Goal: Communication & Community: Answer question/provide support

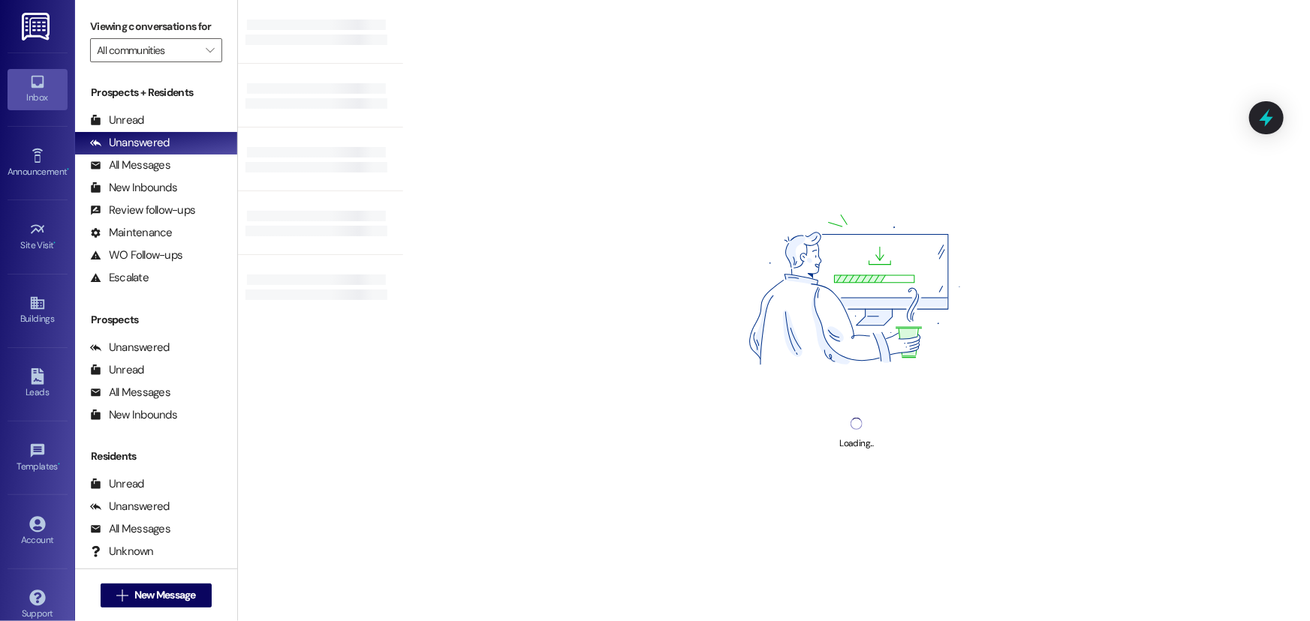
click at [127, 108] on div "Prospects + Residents Unread (0) Unread: Any message you haven't read yet will …" at bounding box center [156, 187] width 162 height 204
click at [128, 119] on div "Unread" at bounding box center [117, 121] width 54 height 16
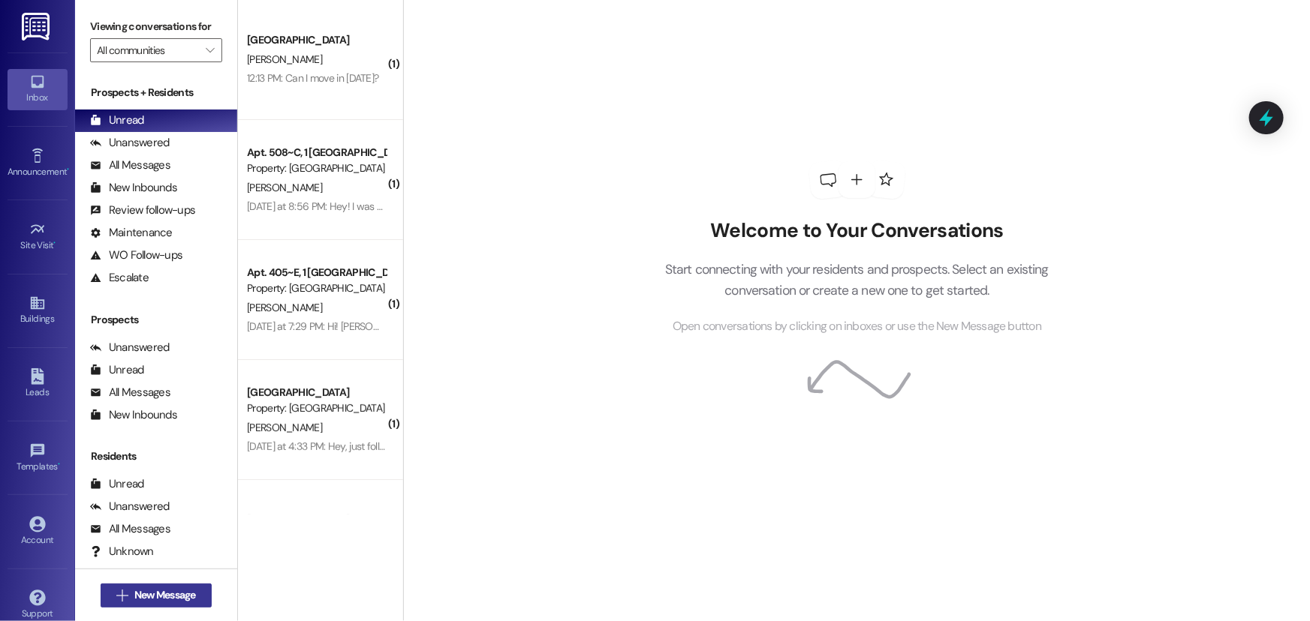
click at [158, 597] on span "New Message" at bounding box center [165, 596] width 62 height 16
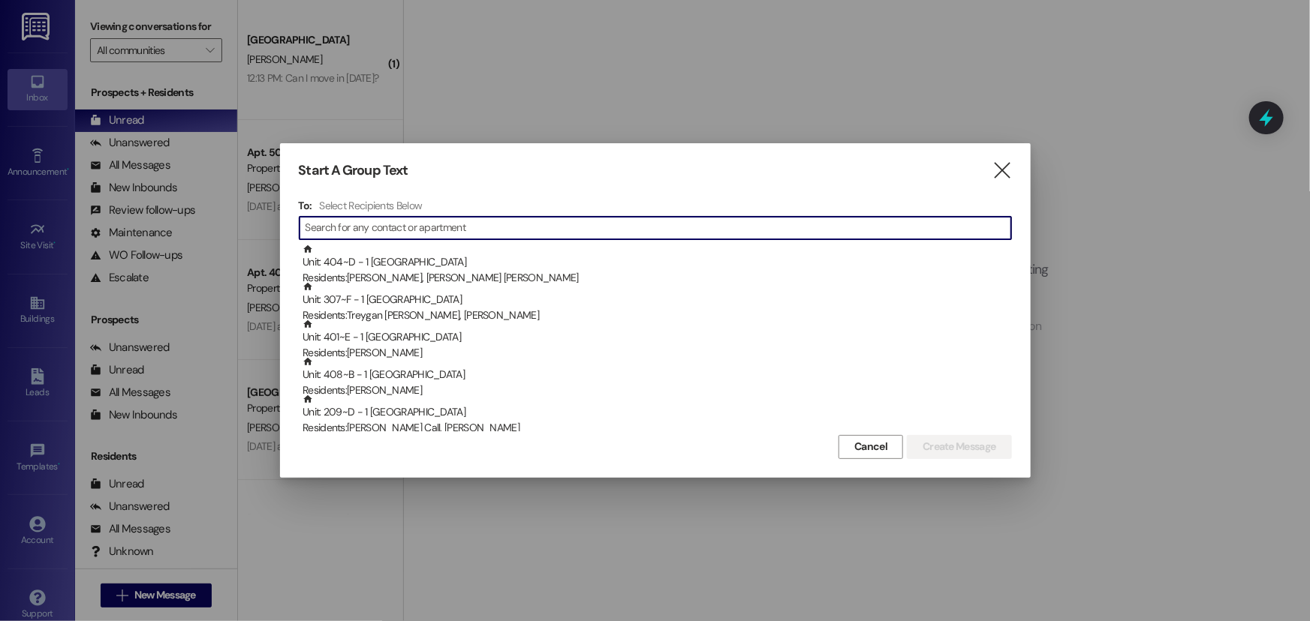
click at [429, 225] on input at bounding box center [658, 228] width 706 height 21
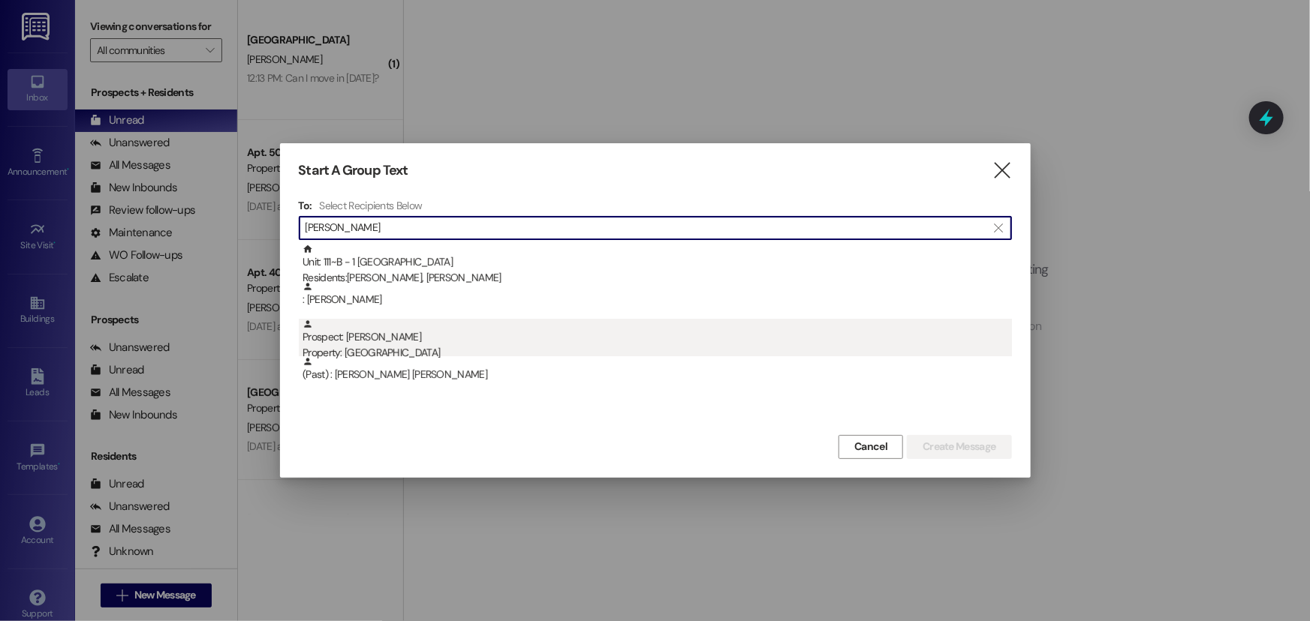
type input "[PERSON_NAME]"
click at [399, 337] on div "Prospect: [PERSON_NAME] Property: [GEOGRAPHIC_DATA]" at bounding box center [656, 340] width 709 height 43
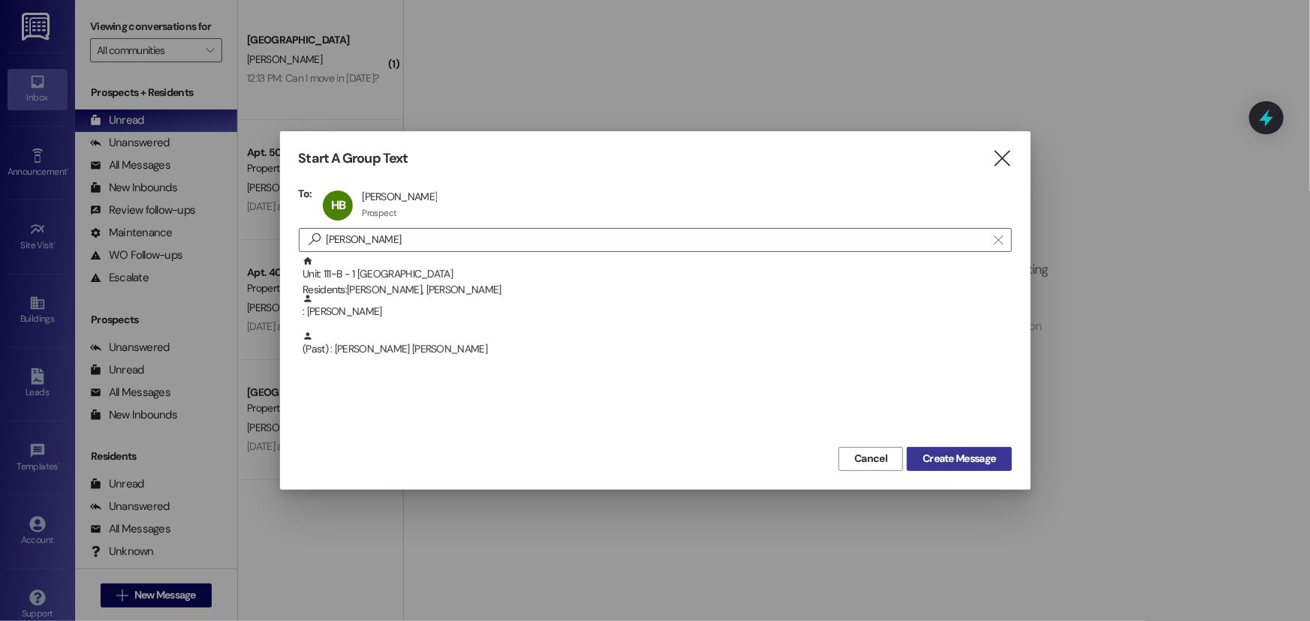
click at [925, 456] on span "Create Message" at bounding box center [958, 459] width 73 height 16
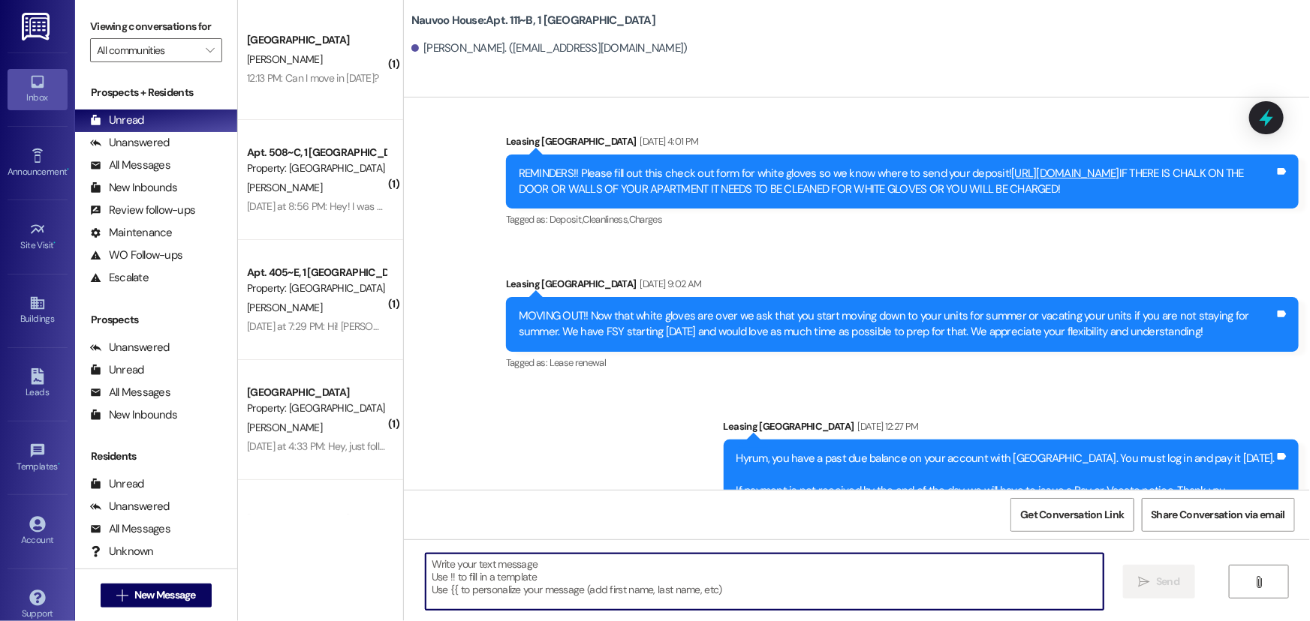
click at [438, 569] on textarea at bounding box center [765, 582] width 678 height 56
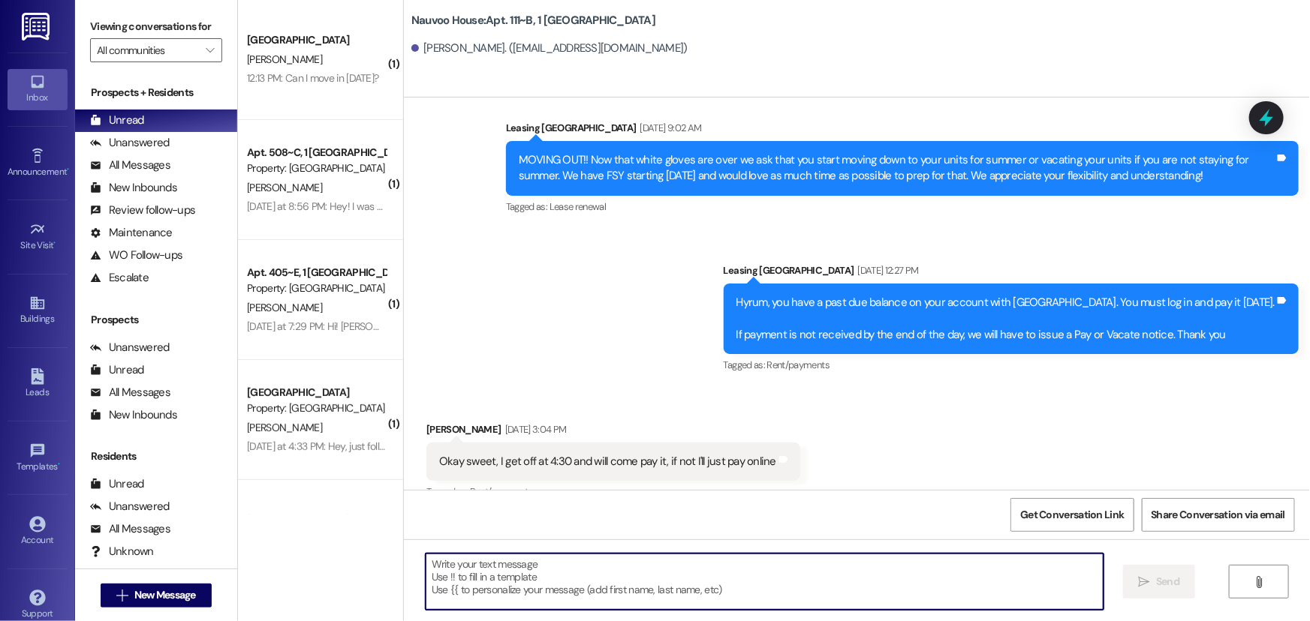
scroll to position [9325, 0]
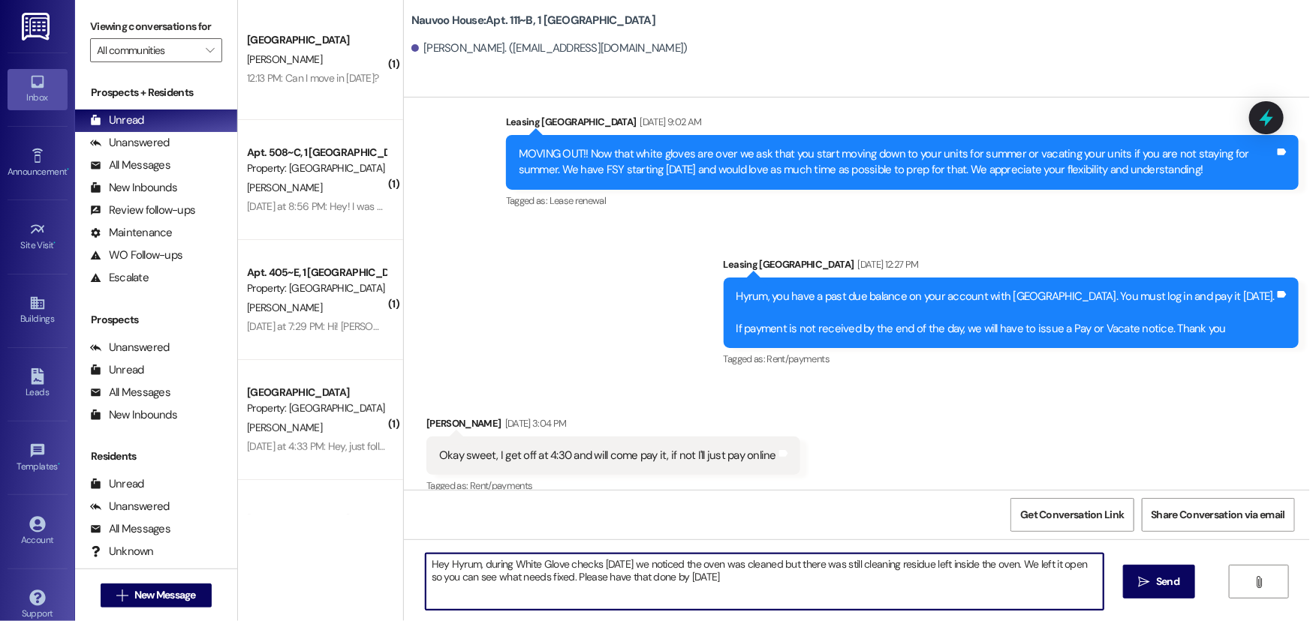
click at [729, 579] on textarea "Hey Hyrum, during White Glove checks [DATE] we noticed the oven was cleaned but…" at bounding box center [765, 582] width 678 height 56
type textarea "Hey Hyrum, during White Glove checks [DATE] we noticed the oven was cleaned but…"
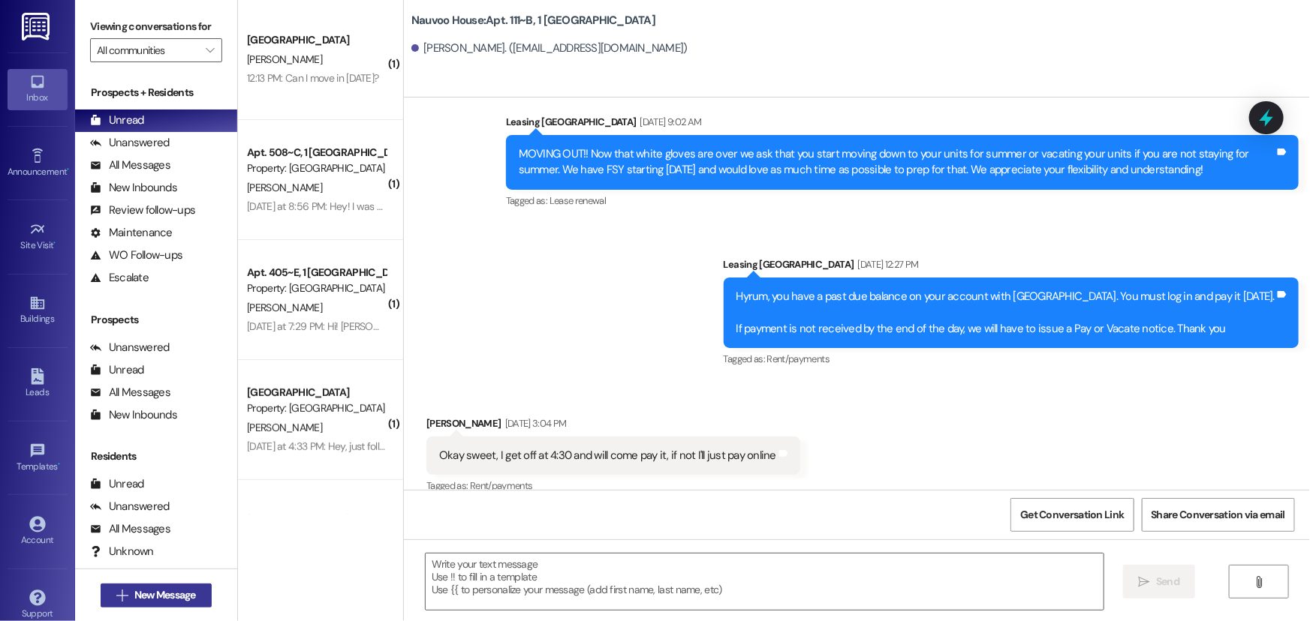
click at [143, 600] on span "New Message" at bounding box center [165, 596] width 62 height 16
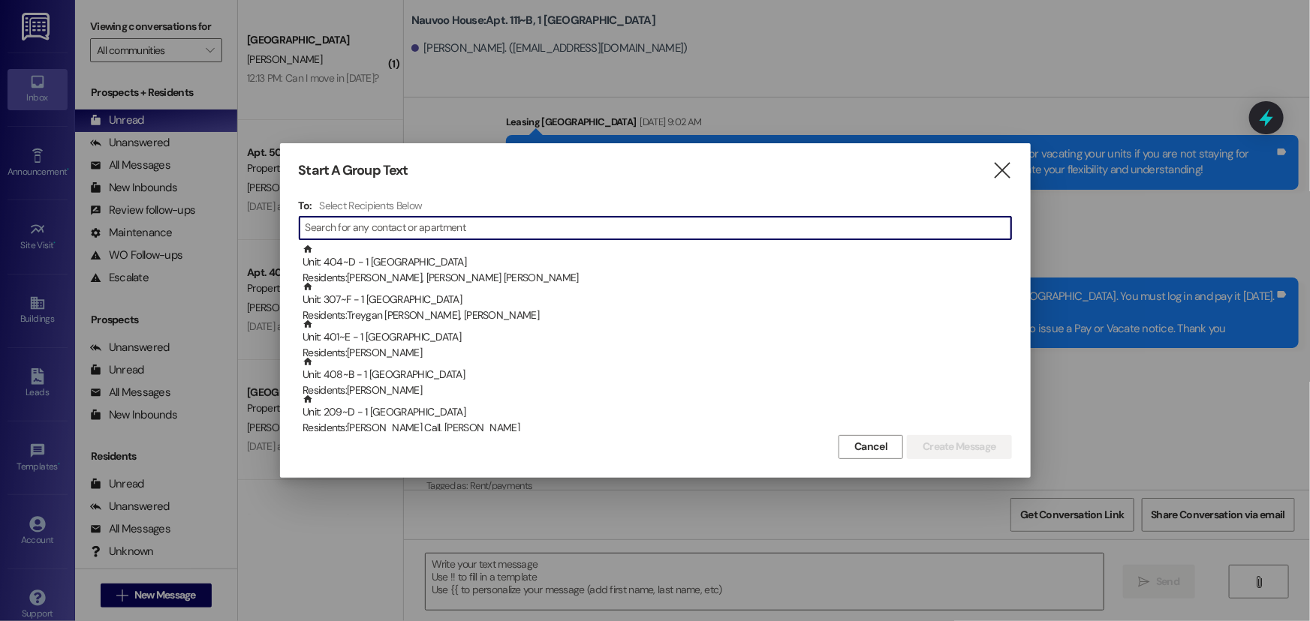
click at [378, 225] on input at bounding box center [658, 228] width 706 height 21
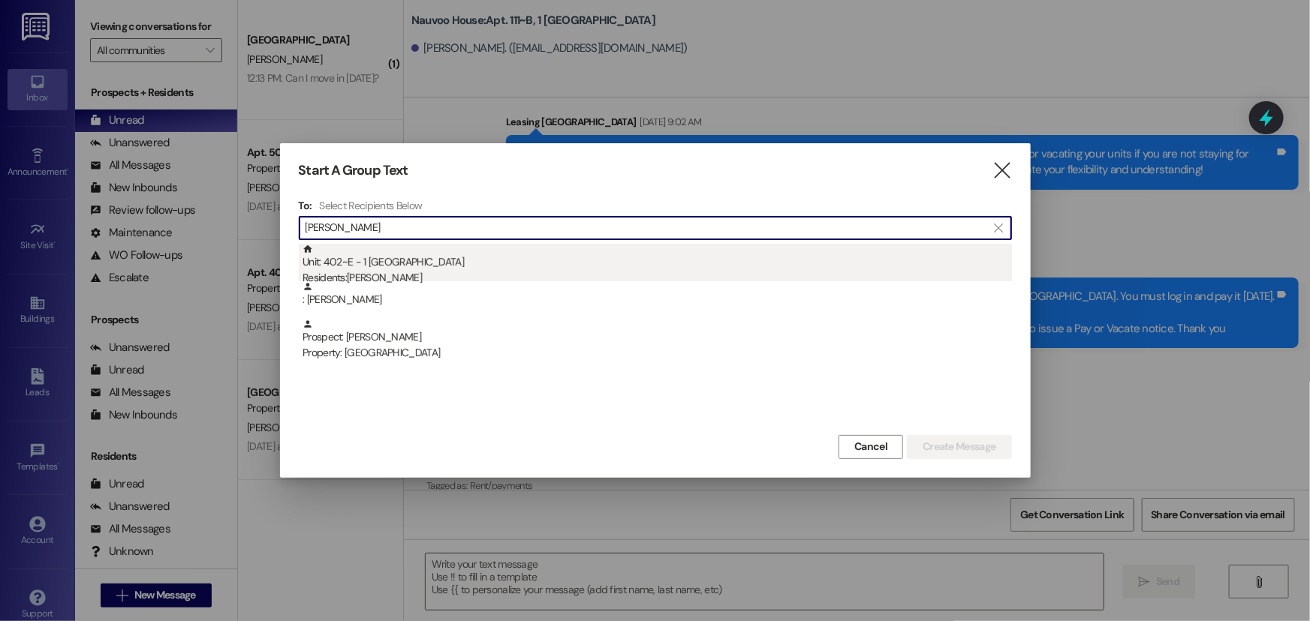
type input "[PERSON_NAME]"
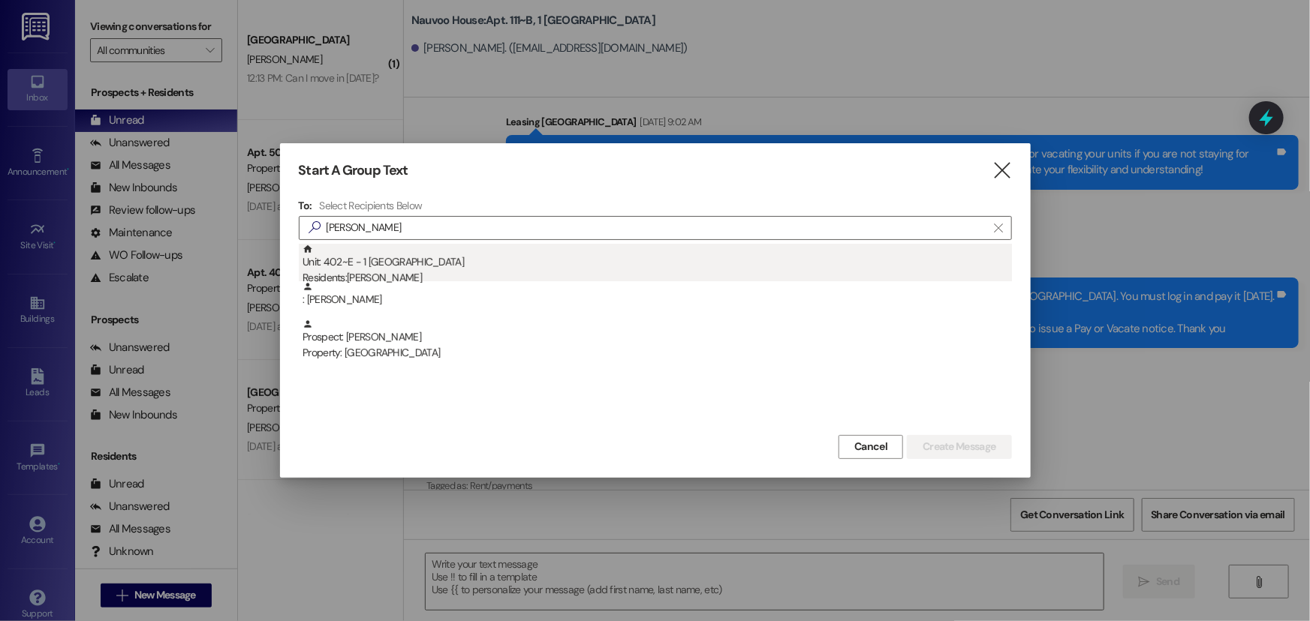
click at [372, 262] on div "Unit: 402~E - 1 Nauvoo House Residents: [PERSON_NAME]" at bounding box center [656, 265] width 709 height 43
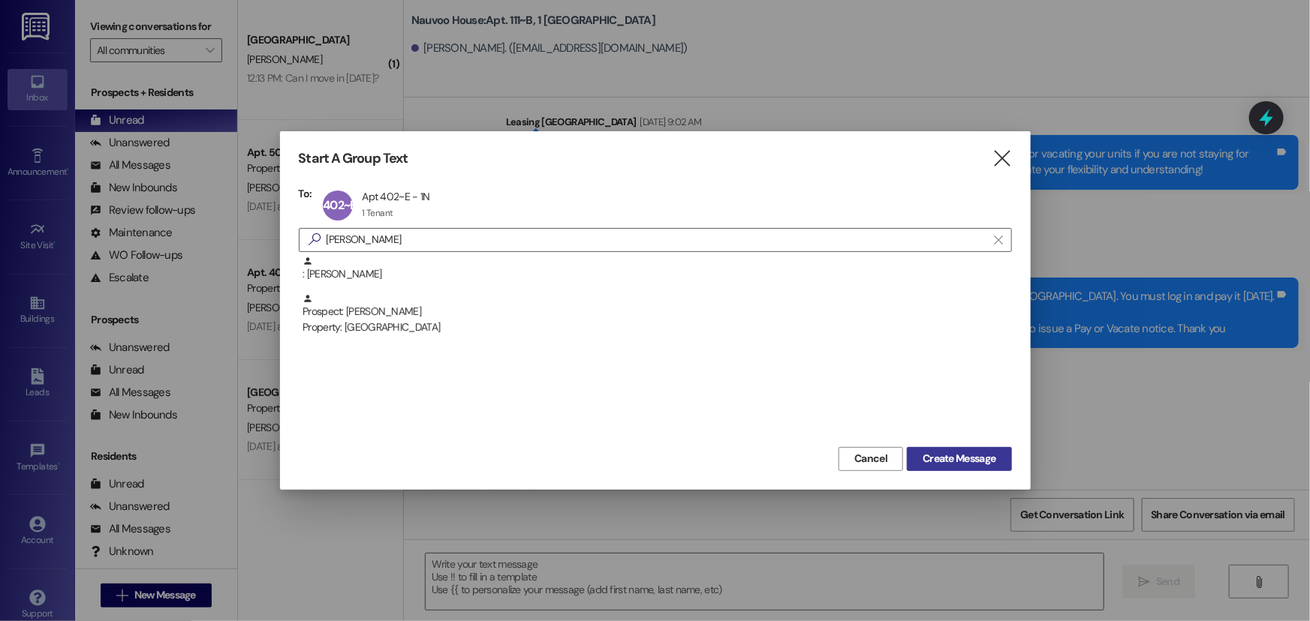
click at [973, 450] on button "Create Message" at bounding box center [959, 459] width 104 height 24
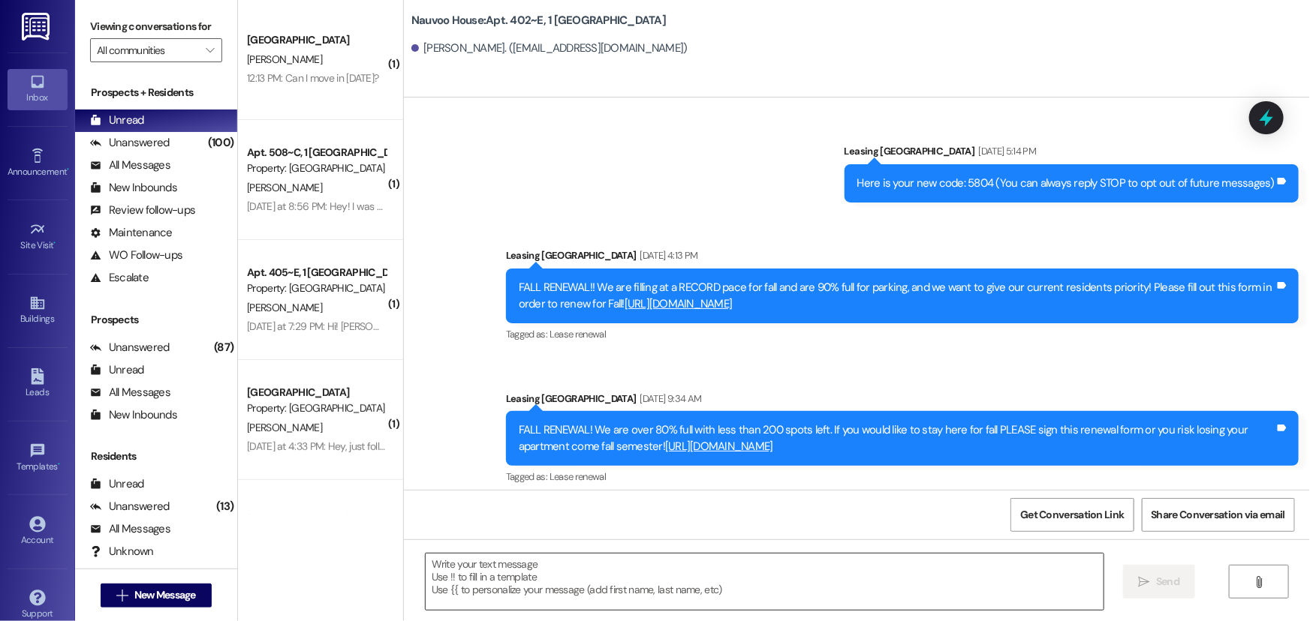
click at [513, 563] on textarea at bounding box center [765, 582] width 678 height 56
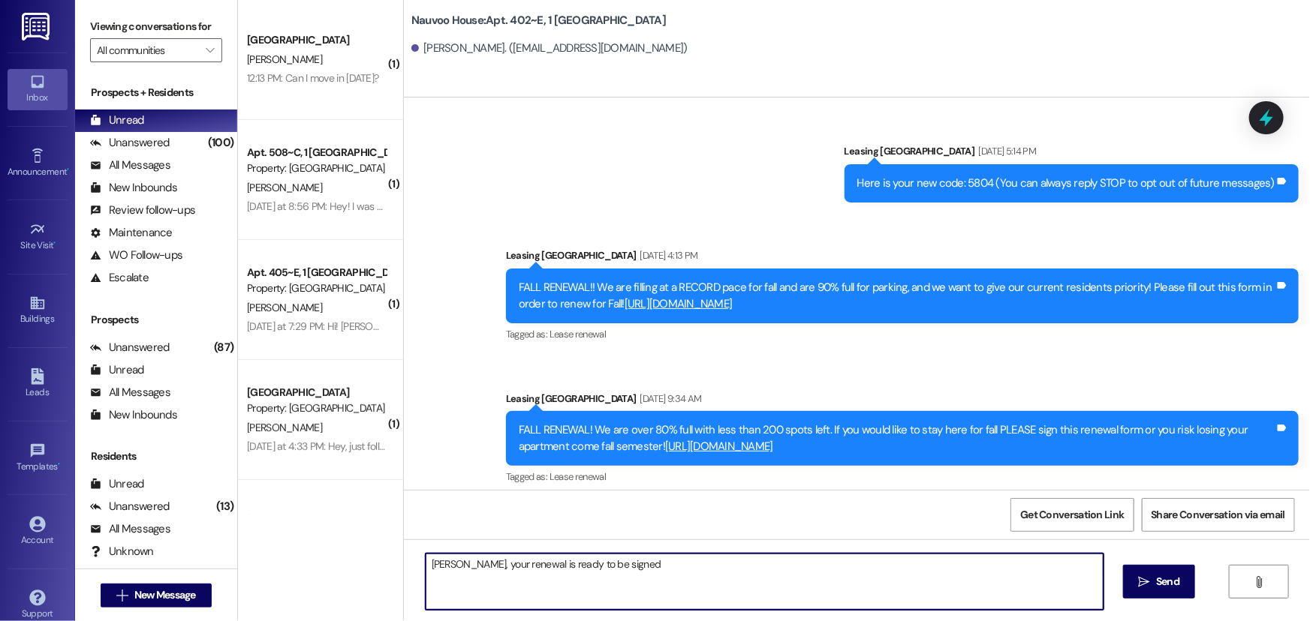
type textarea "[PERSON_NAME], your renewal is ready to be signed!"
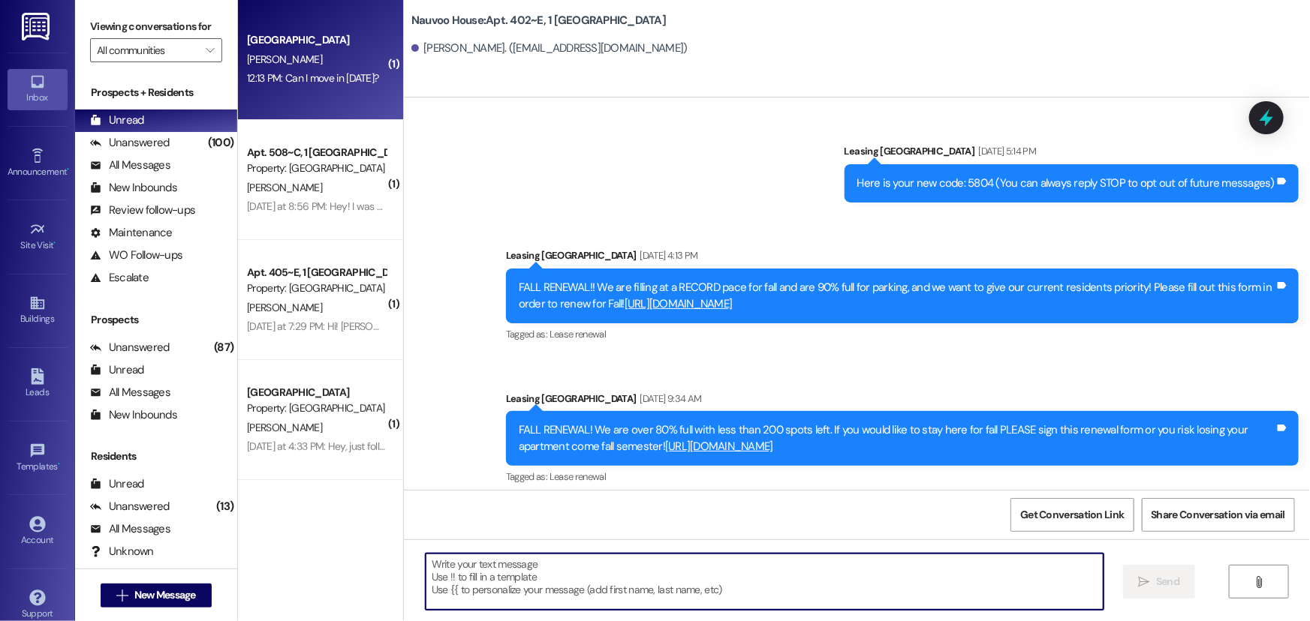
click at [266, 59] on span "[PERSON_NAME]" at bounding box center [284, 60] width 75 height 14
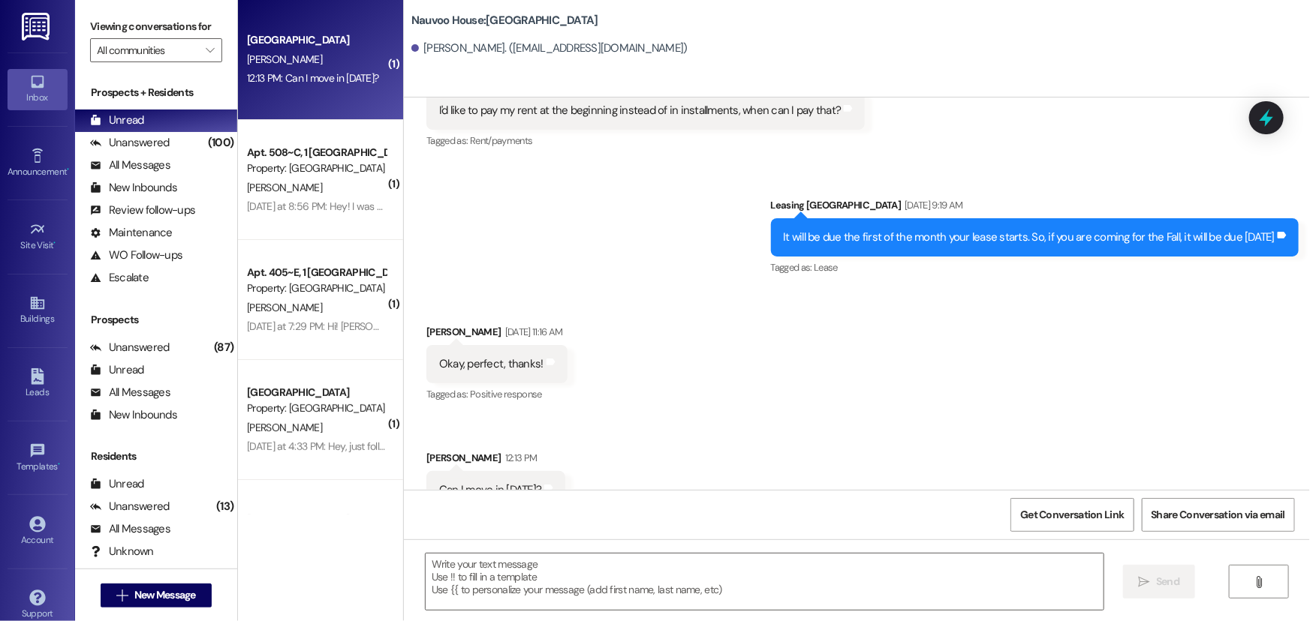
scroll to position [861, 0]
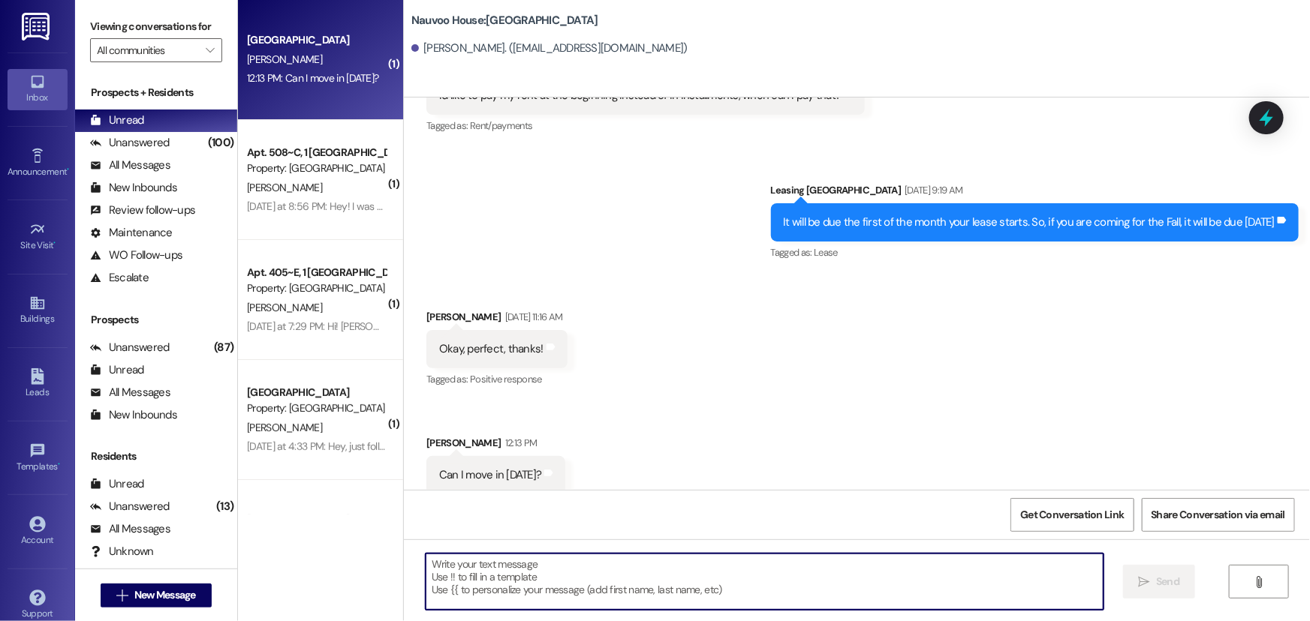
click at [526, 579] on textarea at bounding box center [765, 582] width 678 height 56
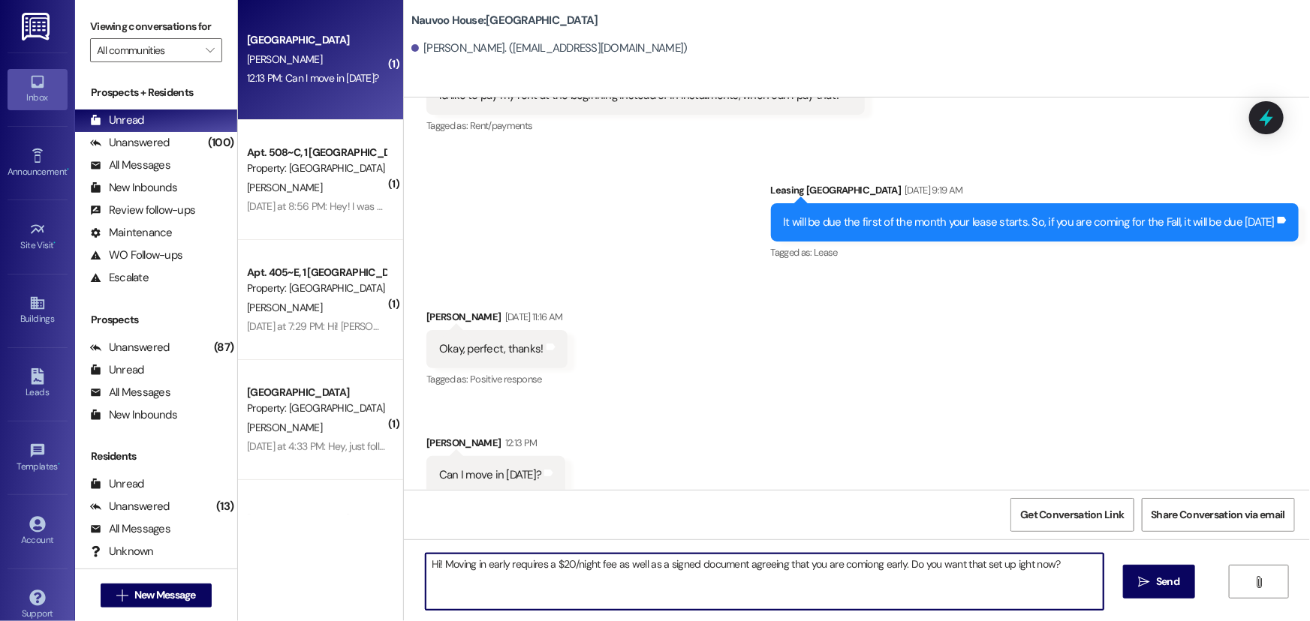
click at [1005, 567] on textarea "Hi! Moving in early requires a $20/night fee as well as a signed document agree…" at bounding box center [765, 582] width 678 height 56
click at [859, 564] on textarea "Hi! Moving in early requires a $20/night fee as well as a signed document agree…" at bounding box center [765, 582] width 678 height 56
type textarea "Hi! Moving in early requires a $20/night fee as well as a signed document agree…"
click at [1139, 587] on icon "" at bounding box center [1144, 582] width 11 height 12
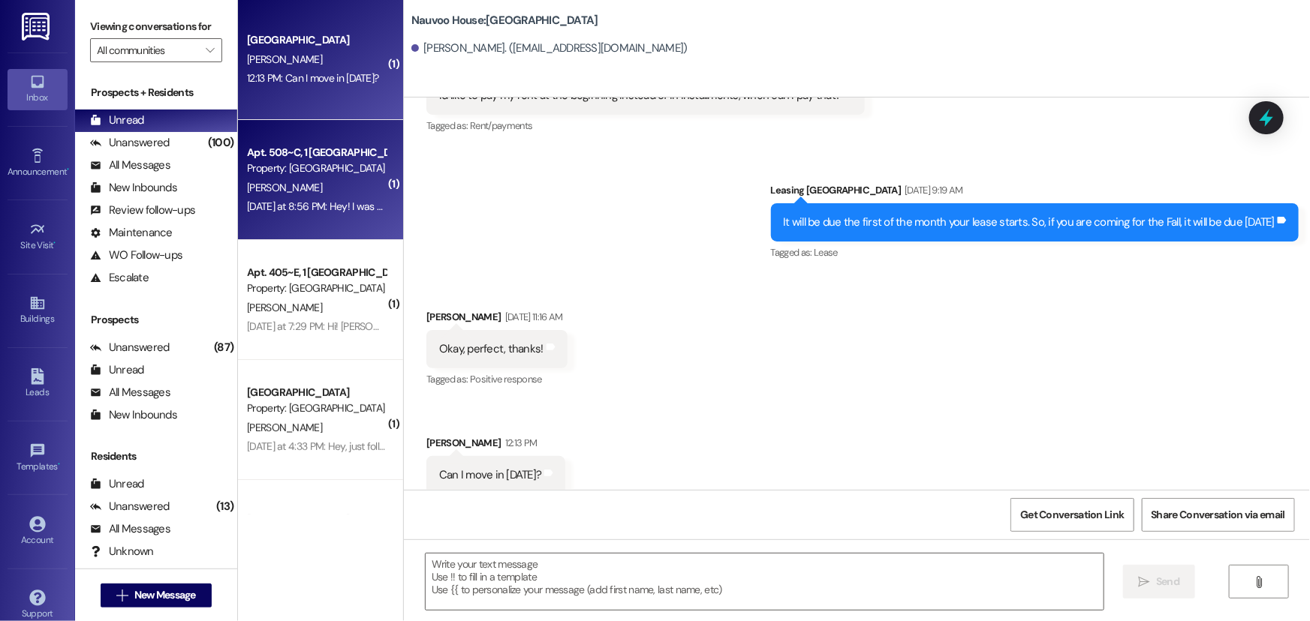
click at [302, 179] on div "[PERSON_NAME]" at bounding box center [316, 188] width 142 height 19
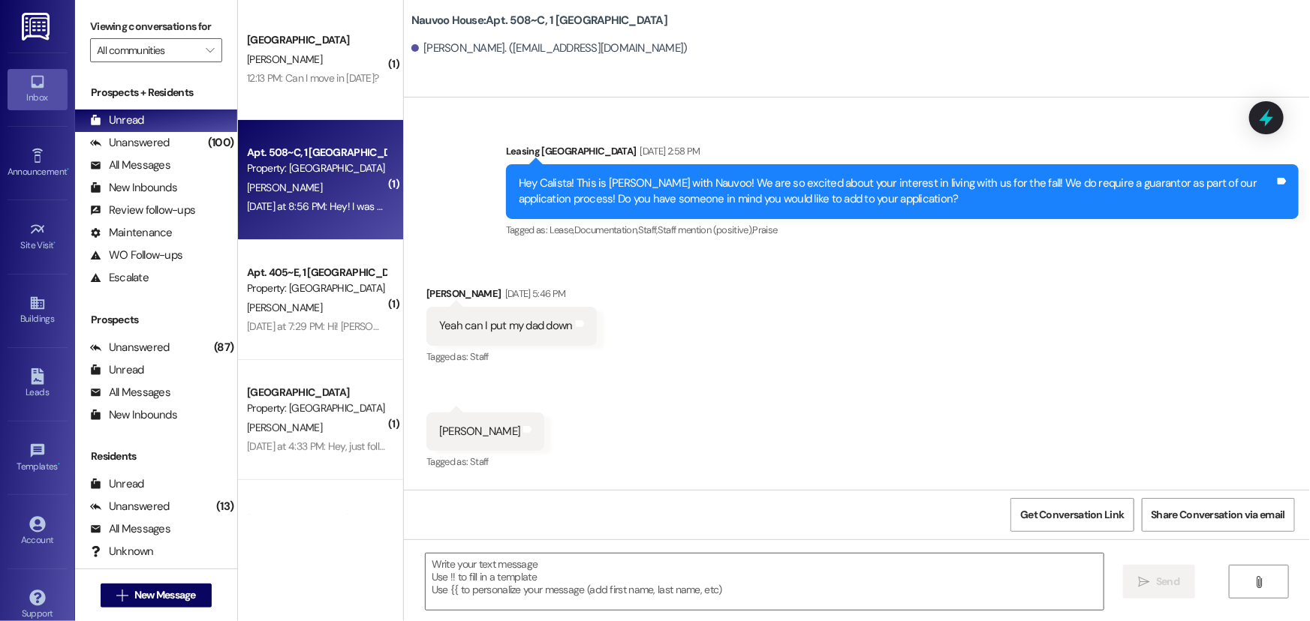
scroll to position [62076, 0]
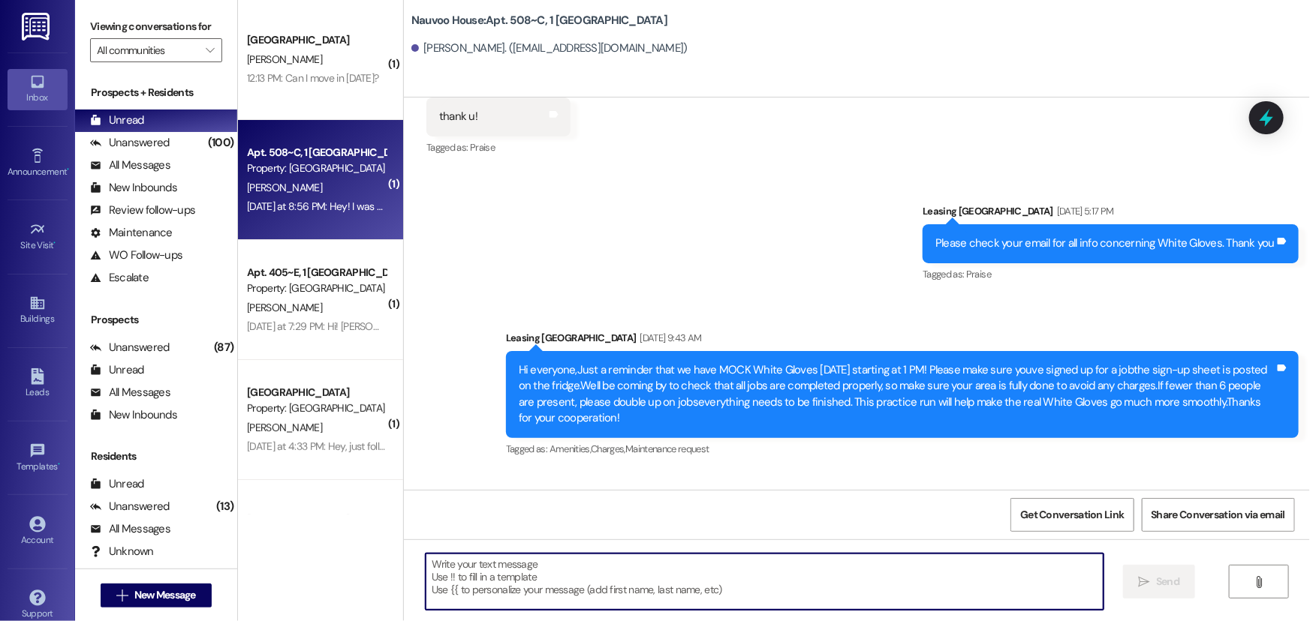
click at [588, 573] on textarea at bounding box center [765, 582] width 678 height 56
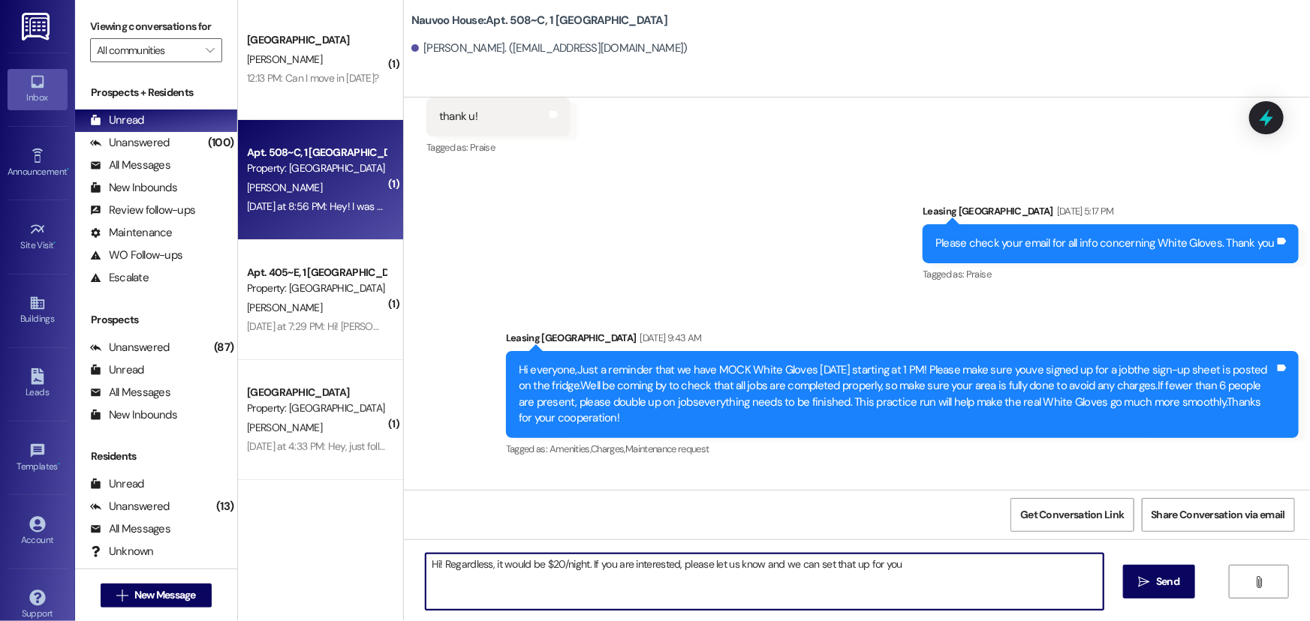
type textarea "Hi! Regardless, it would be $20/night. If you are interested, please let us kno…"
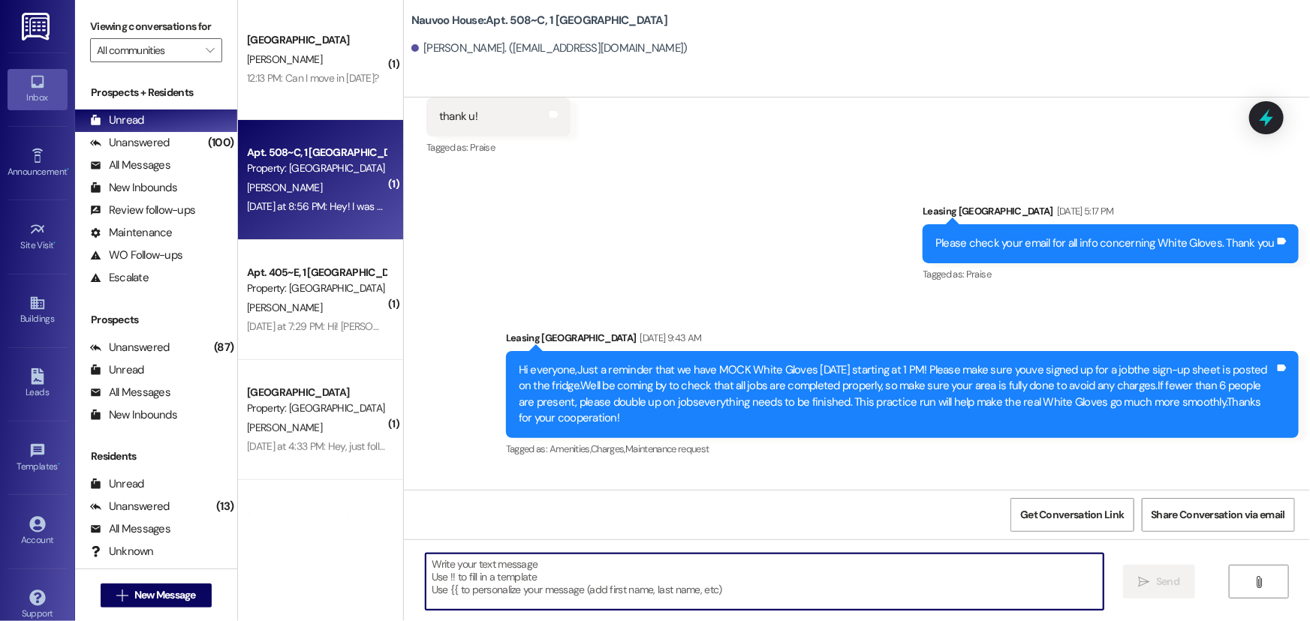
scroll to position [62075, 0]
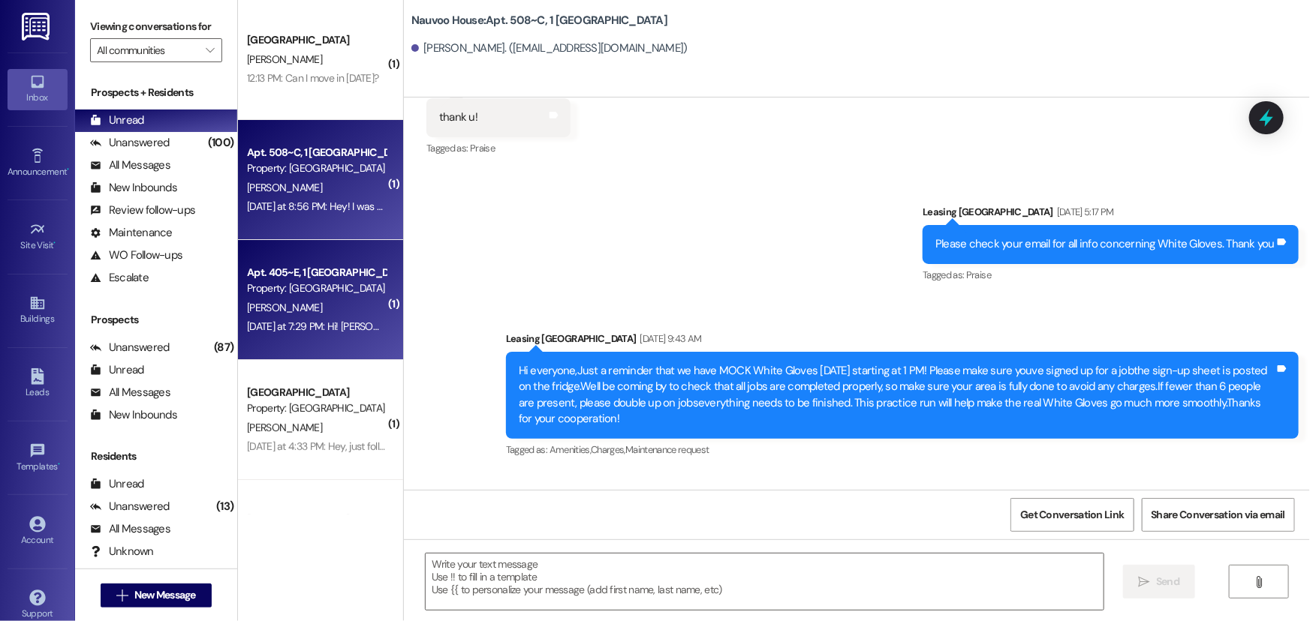
click at [320, 311] on div "[PERSON_NAME]" at bounding box center [316, 308] width 142 height 19
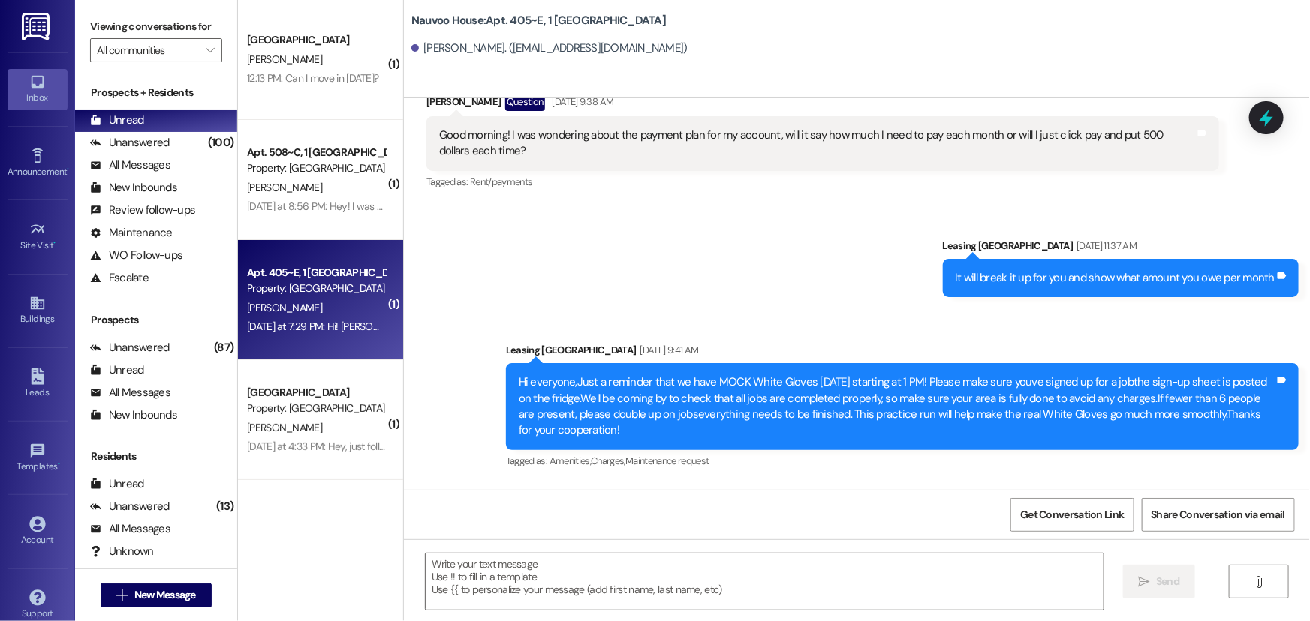
scroll to position [19132, 0]
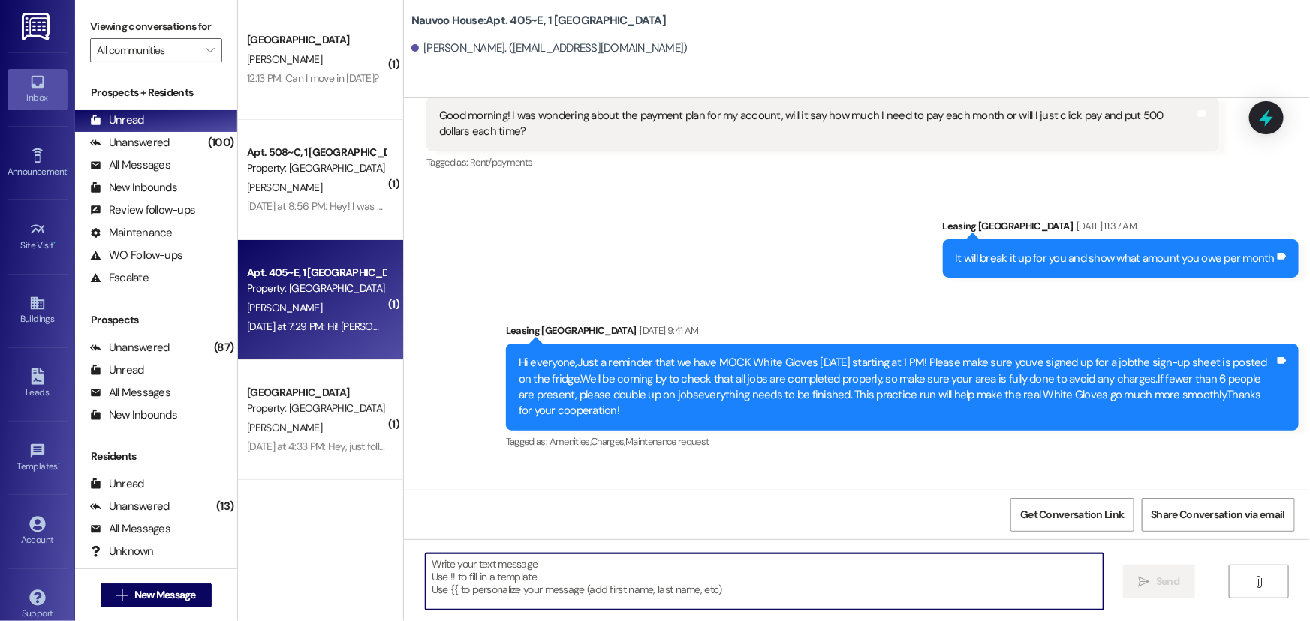
click at [503, 580] on textarea at bounding box center [765, 582] width 678 height 56
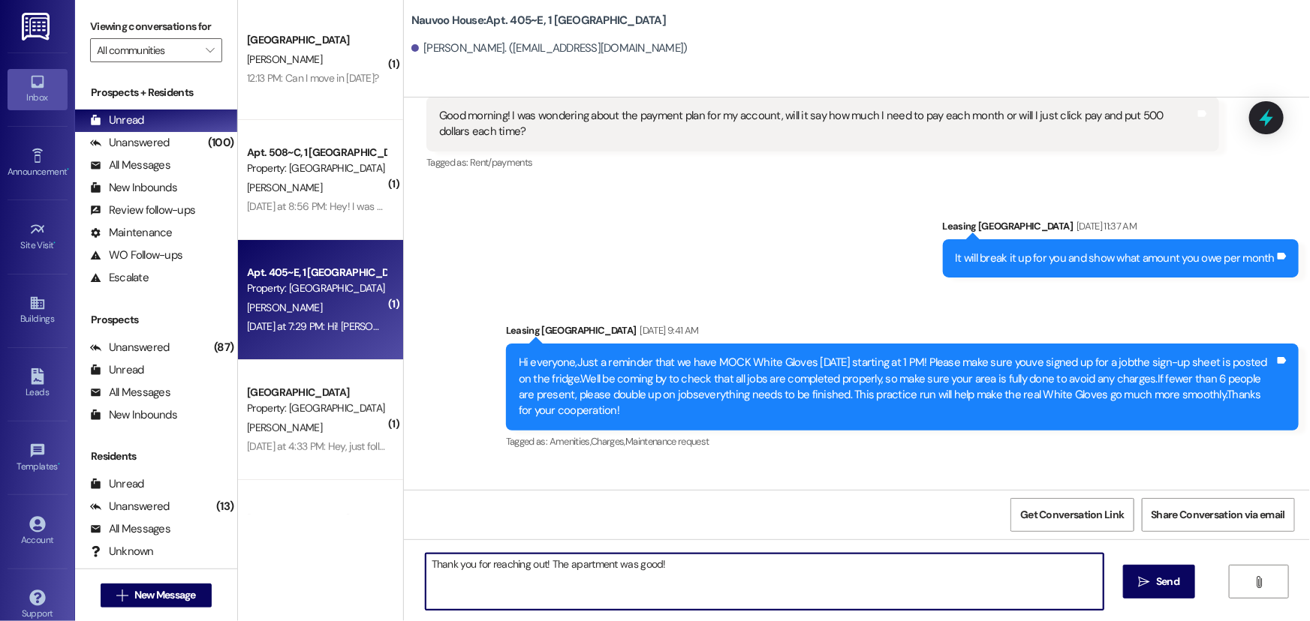
type textarea "Thank you for reaching out! The apartment was good!"
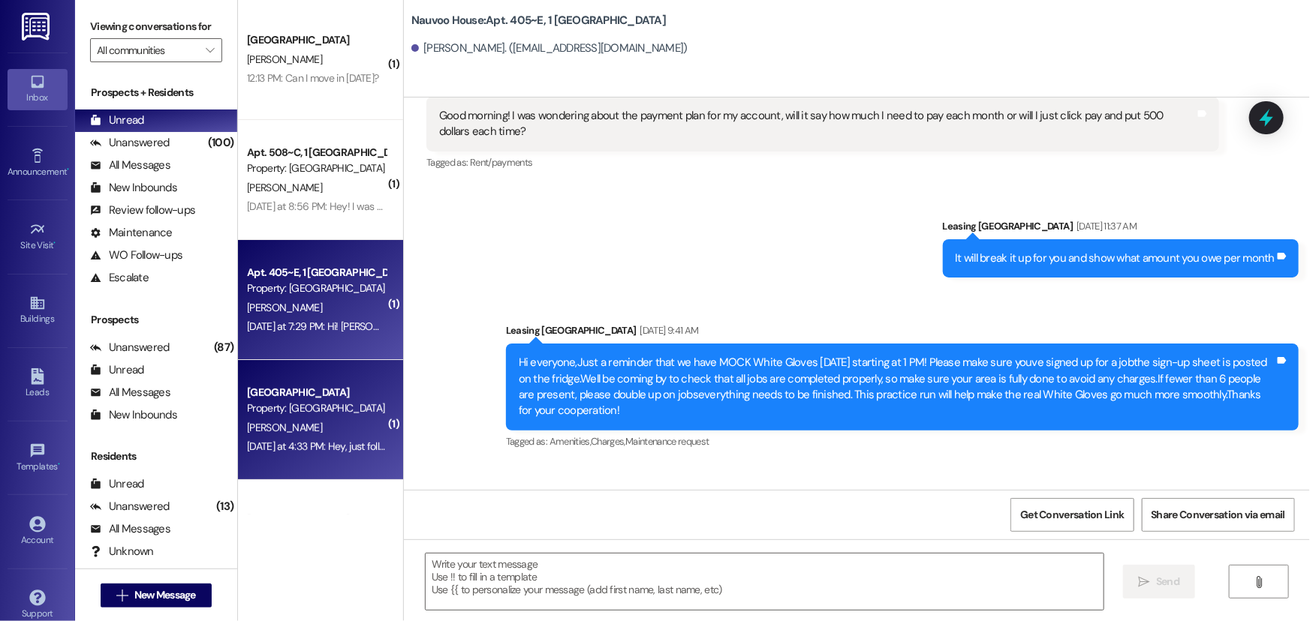
click at [310, 426] on div "[PERSON_NAME]" at bounding box center [316, 428] width 142 height 19
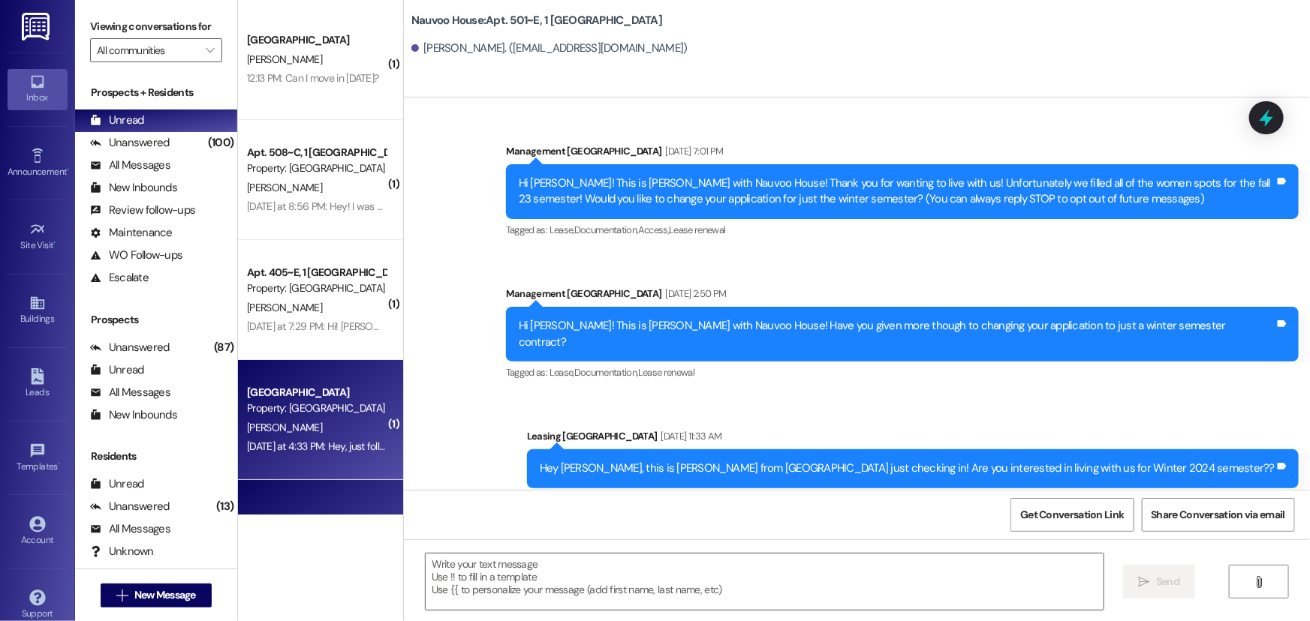
scroll to position [48418, 0]
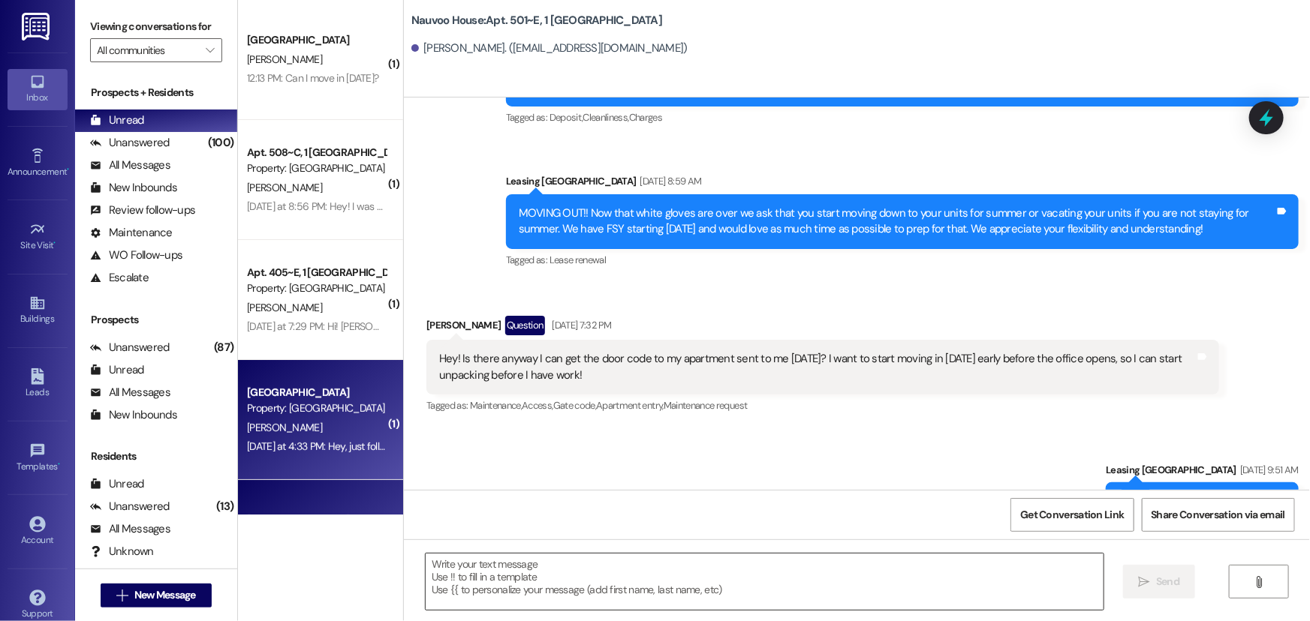
click at [524, 579] on textarea at bounding box center [765, 582] width 678 height 56
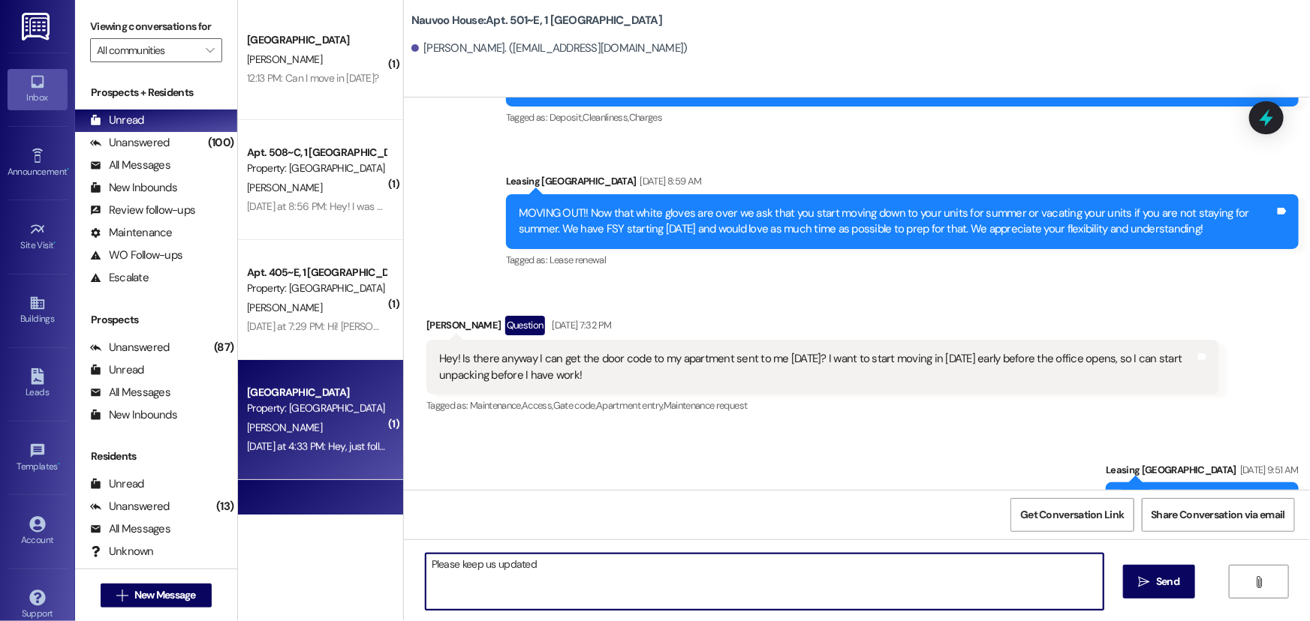
type textarea "Please keep us updated!"
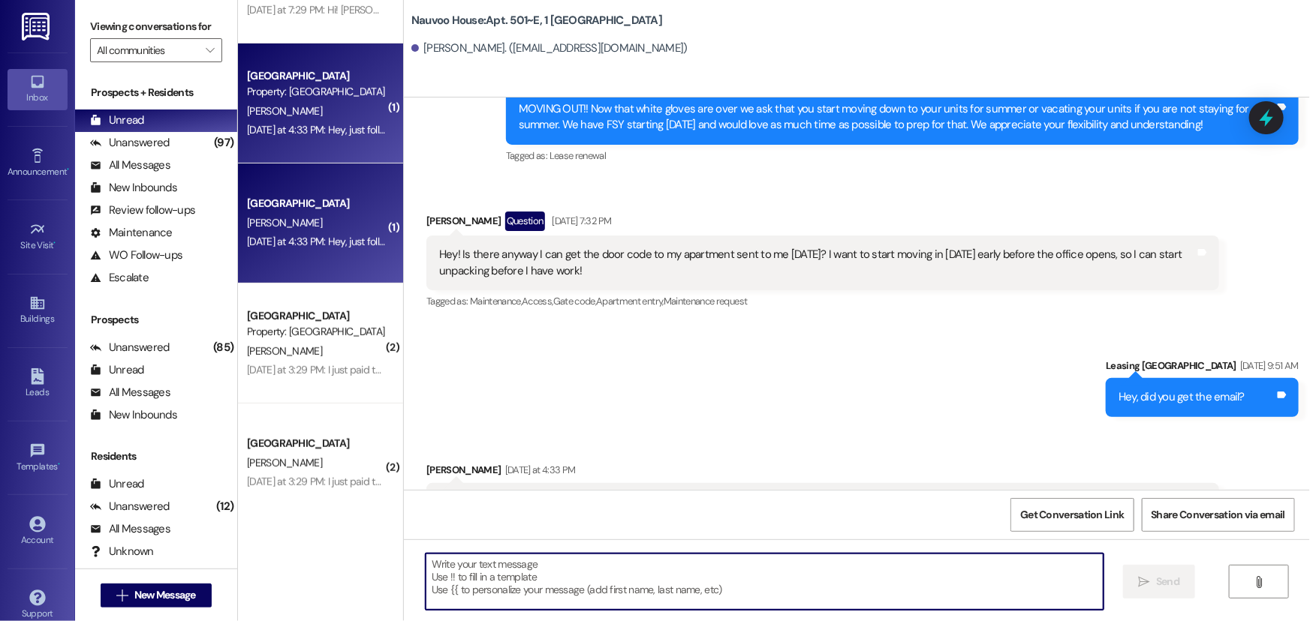
scroll to position [341, 0]
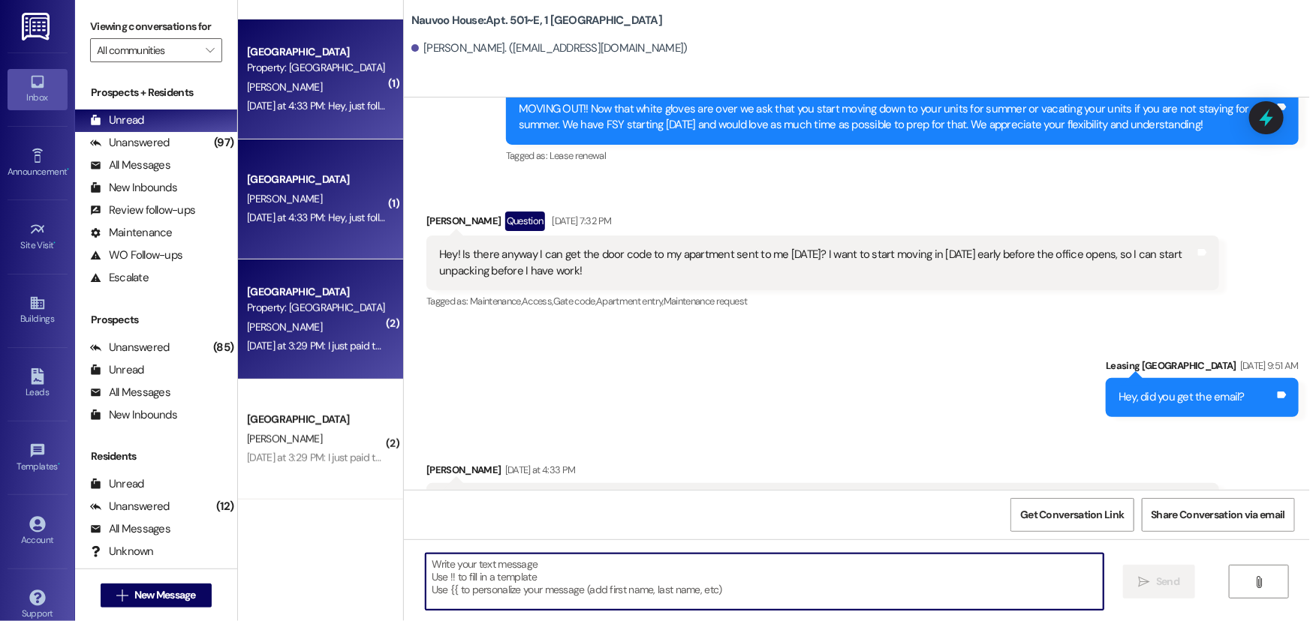
click at [276, 352] on div "[DATE] at 3:29 PM: I just paid that, along with my security deposit. I was wait…" at bounding box center [316, 346] width 142 height 19
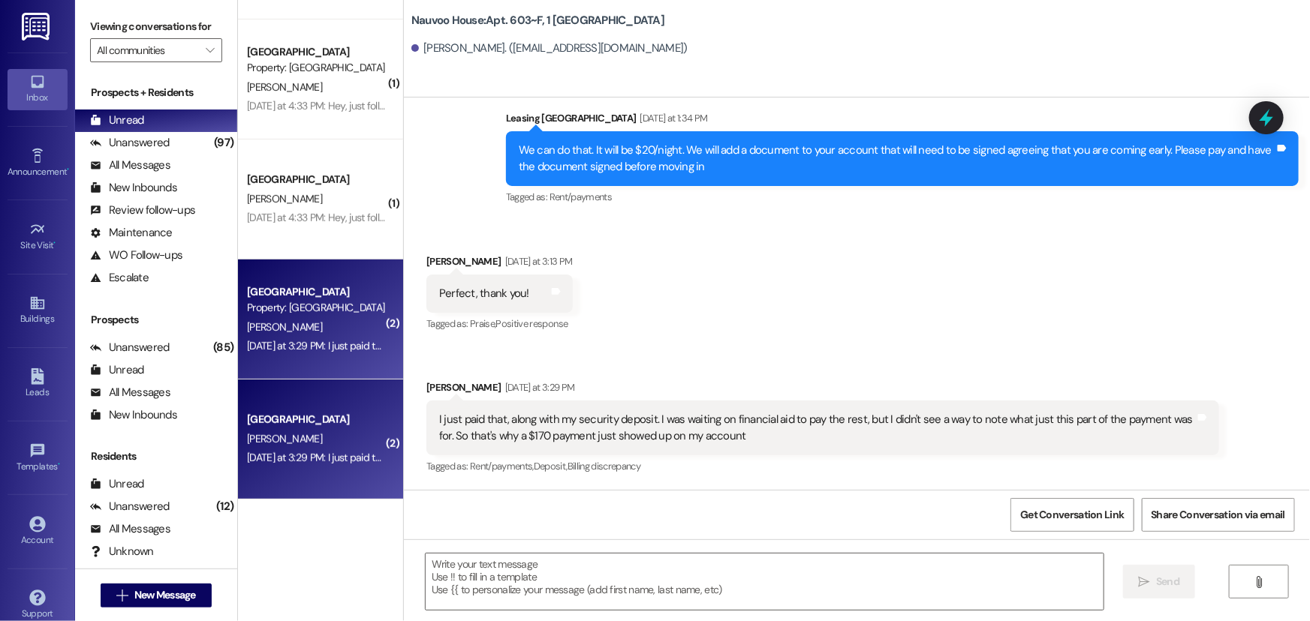
scroll to position [19942, 0]
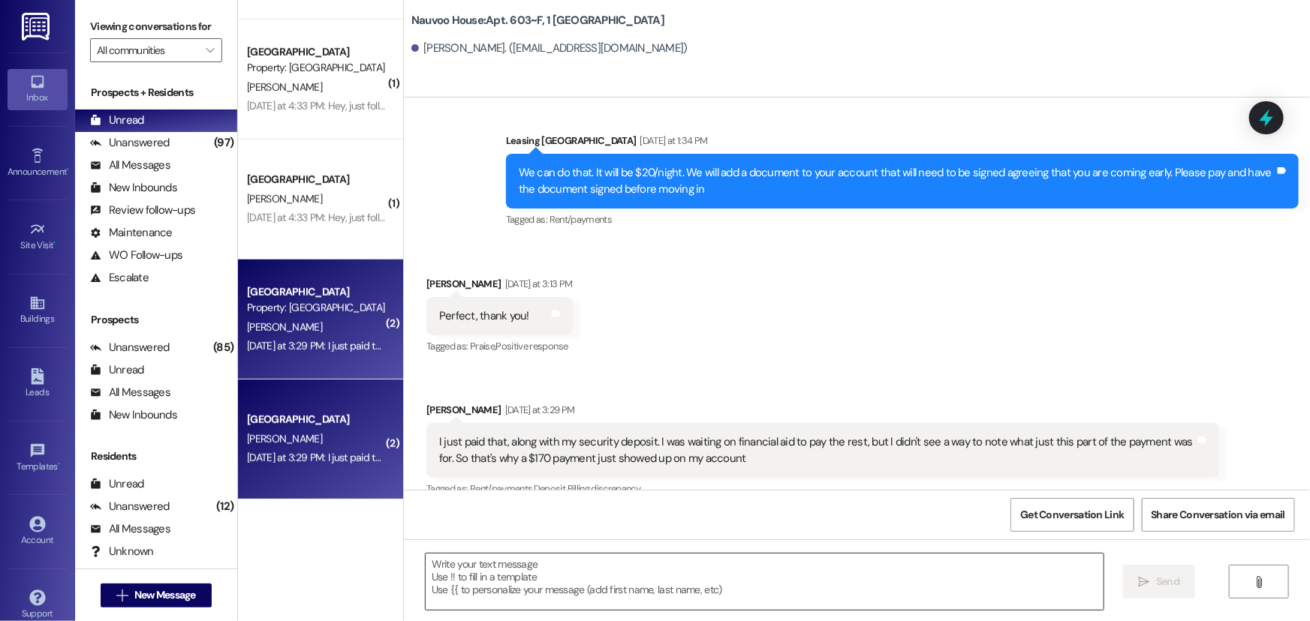
click at [480, 583] on textarea at bounding box center [765, 582] width 678 height 56
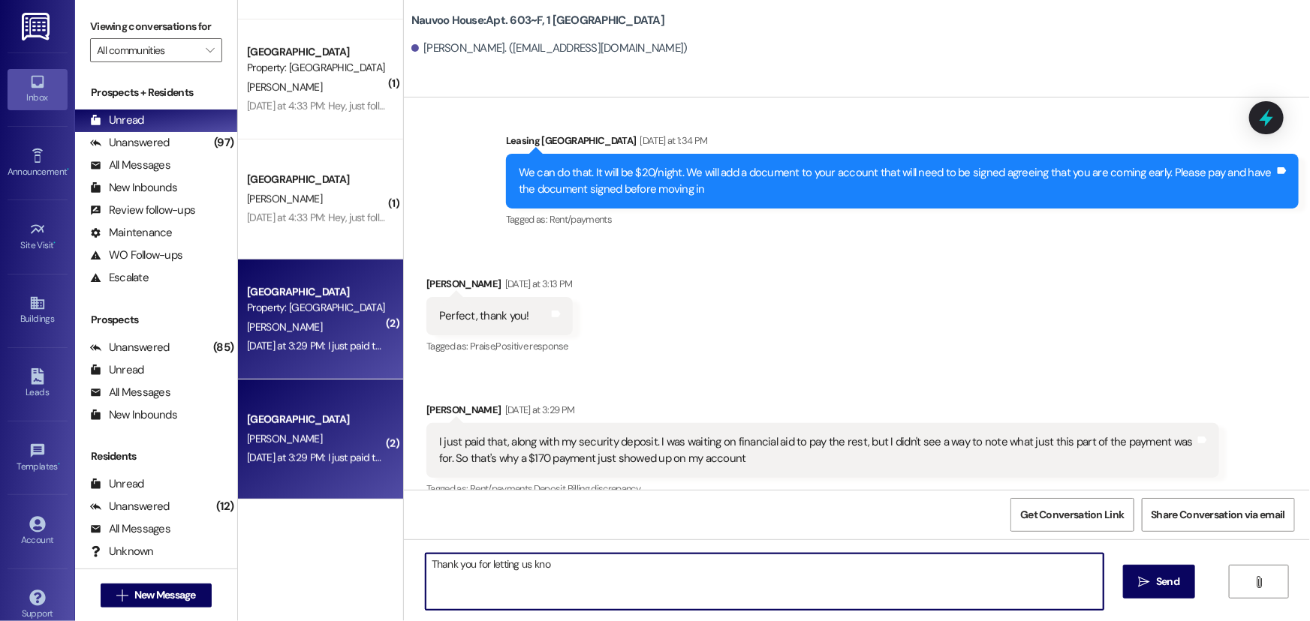
type textarea "Thank you for letting us know"
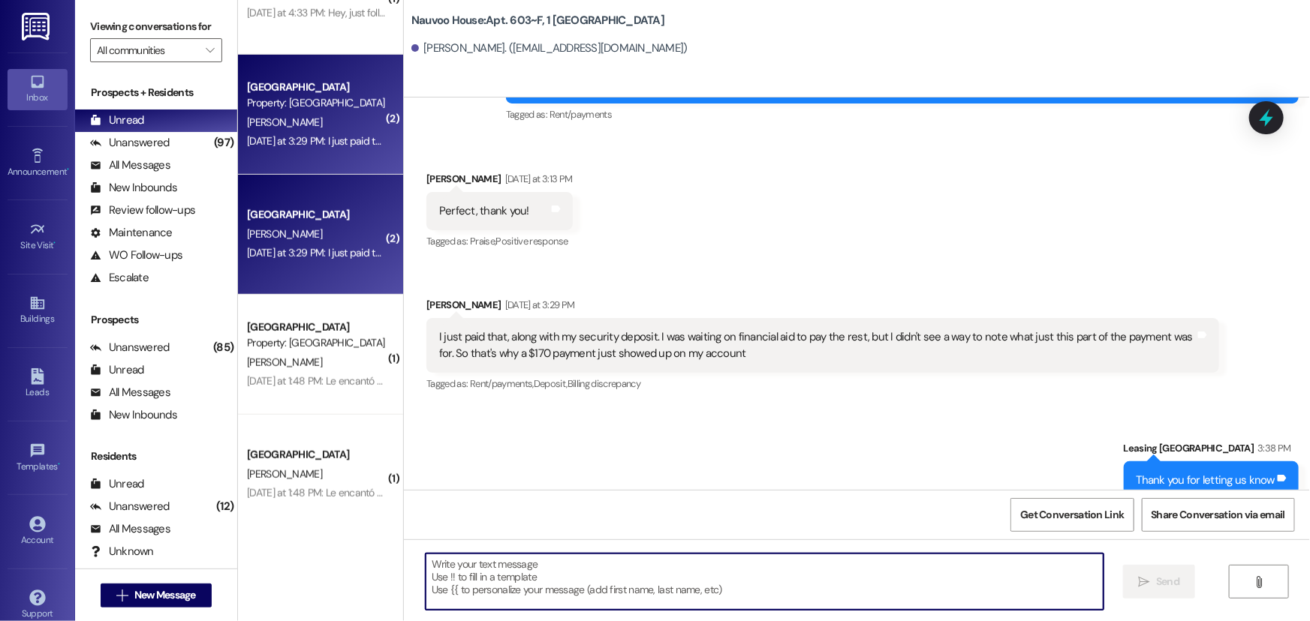
scroll to position [751, 0]
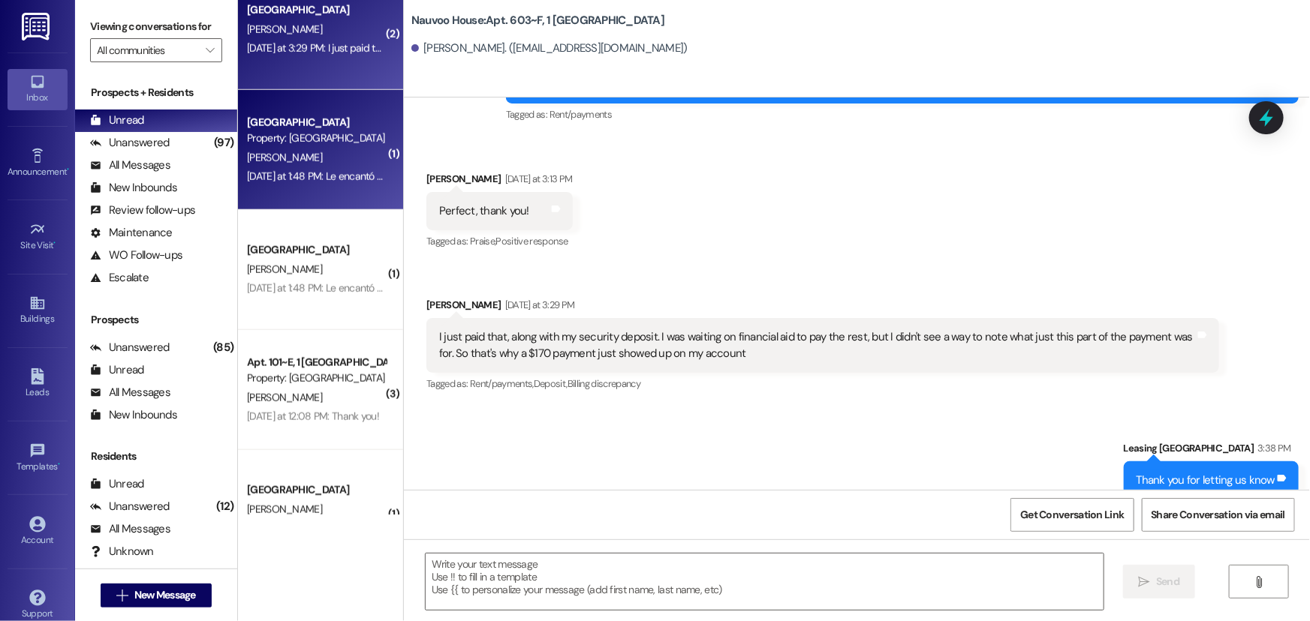
click at [299, 175] on div "[DATE] at 1:48 PM: Le encantó “Leasing [GEOGRAPHIC_DATA] ([GEOGRAPHIC_DATA]): W…" at bounding box center [637, 177] width 780 height 14
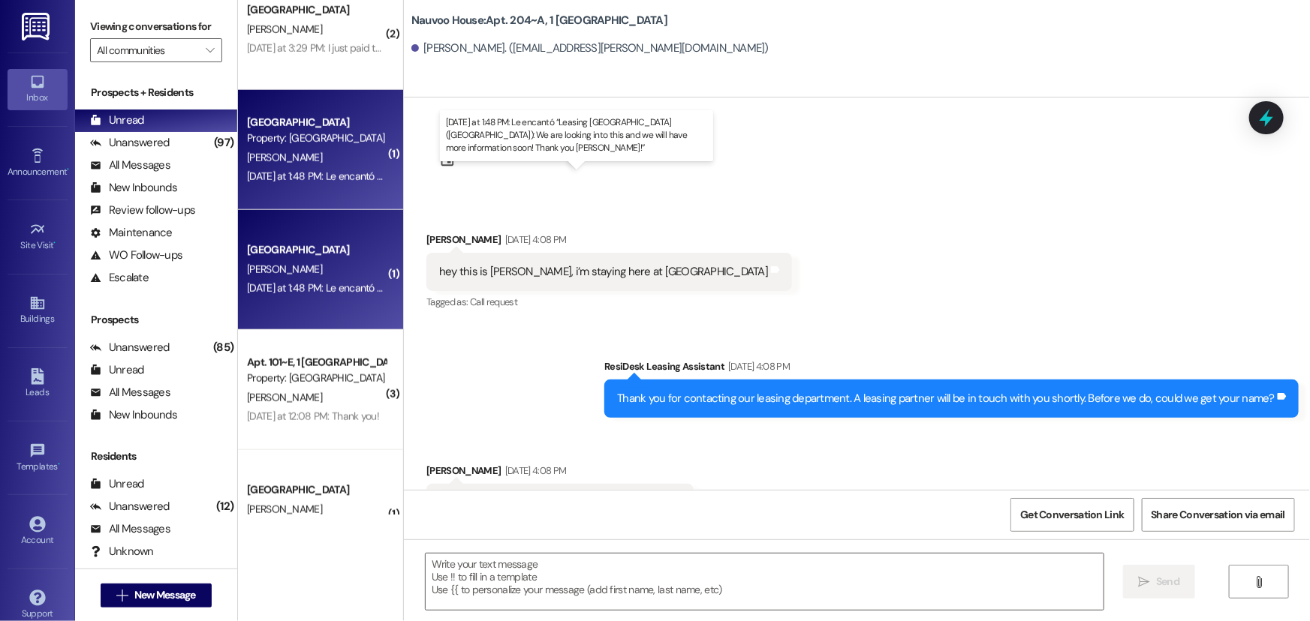
scroll to position [2350, 0]
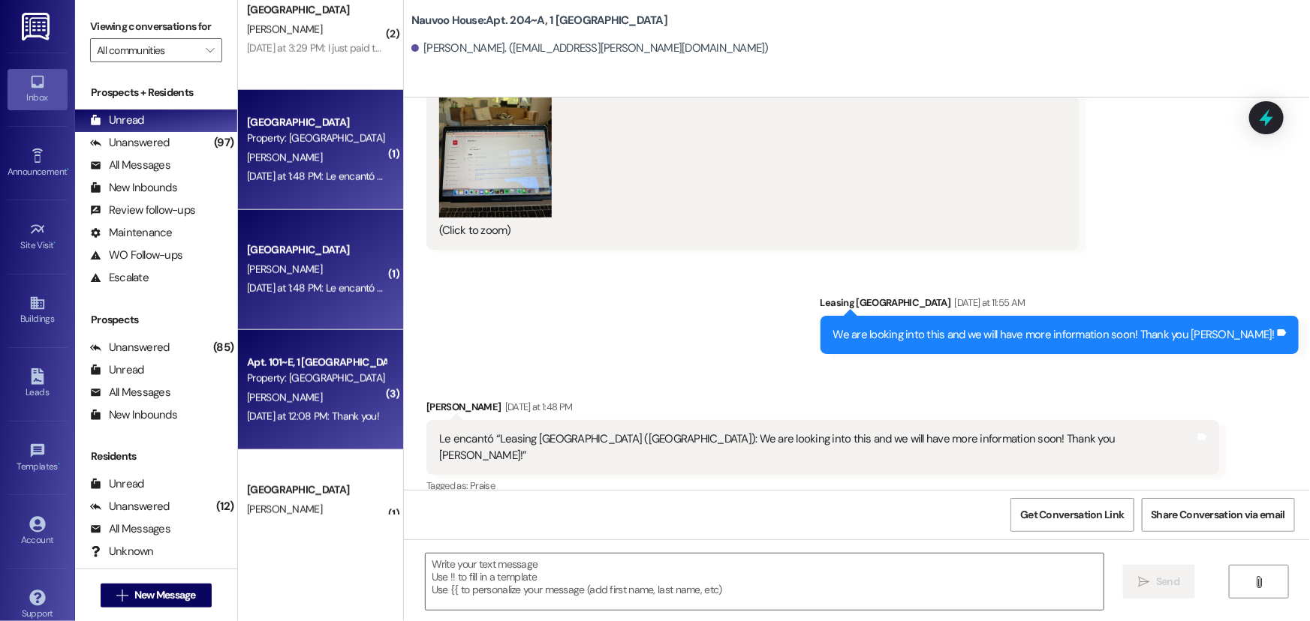
click at [321, 390] on div "[PERSON_NAME]" at bounding box center [316, 398] width 142 height 19
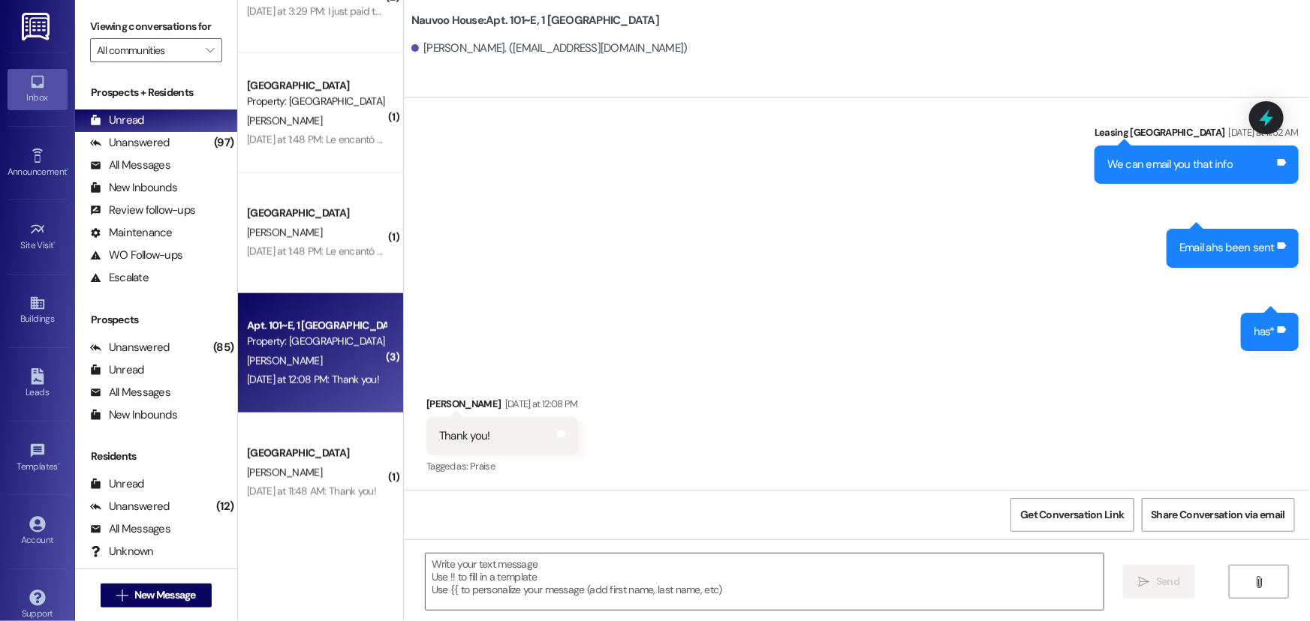
scroll to position [805, 0]
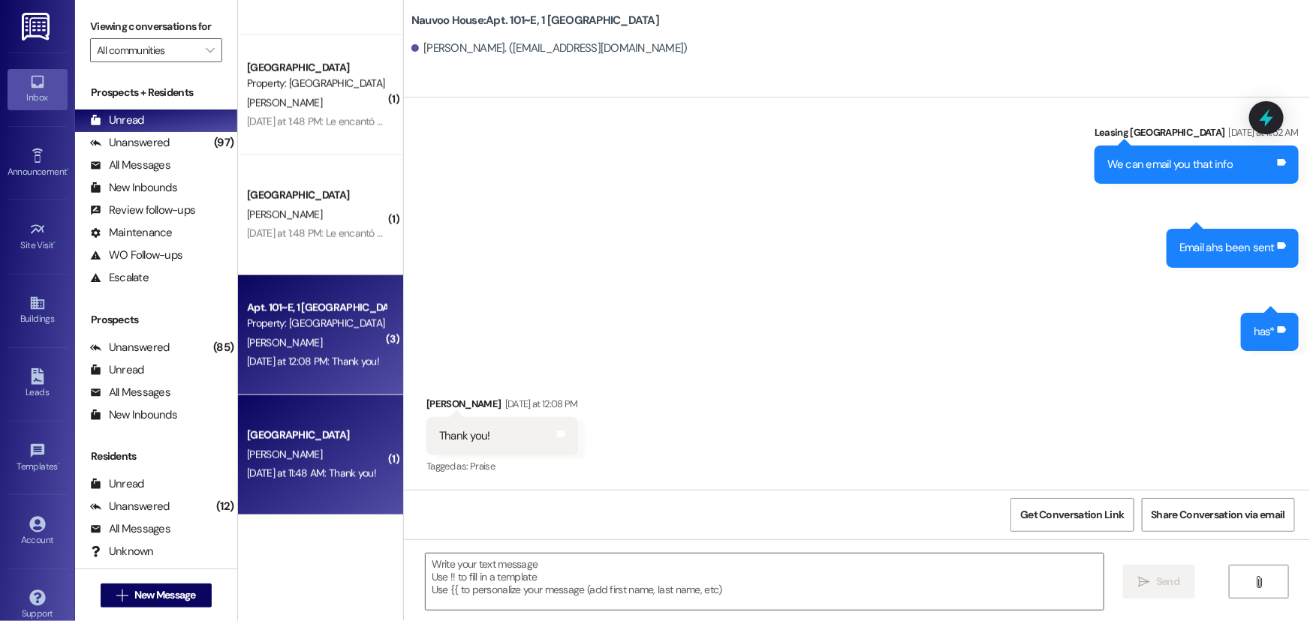
click at [321, 449] on div "[PERSON_NAME]" at bounding box center [316, 455] width 142 height 19
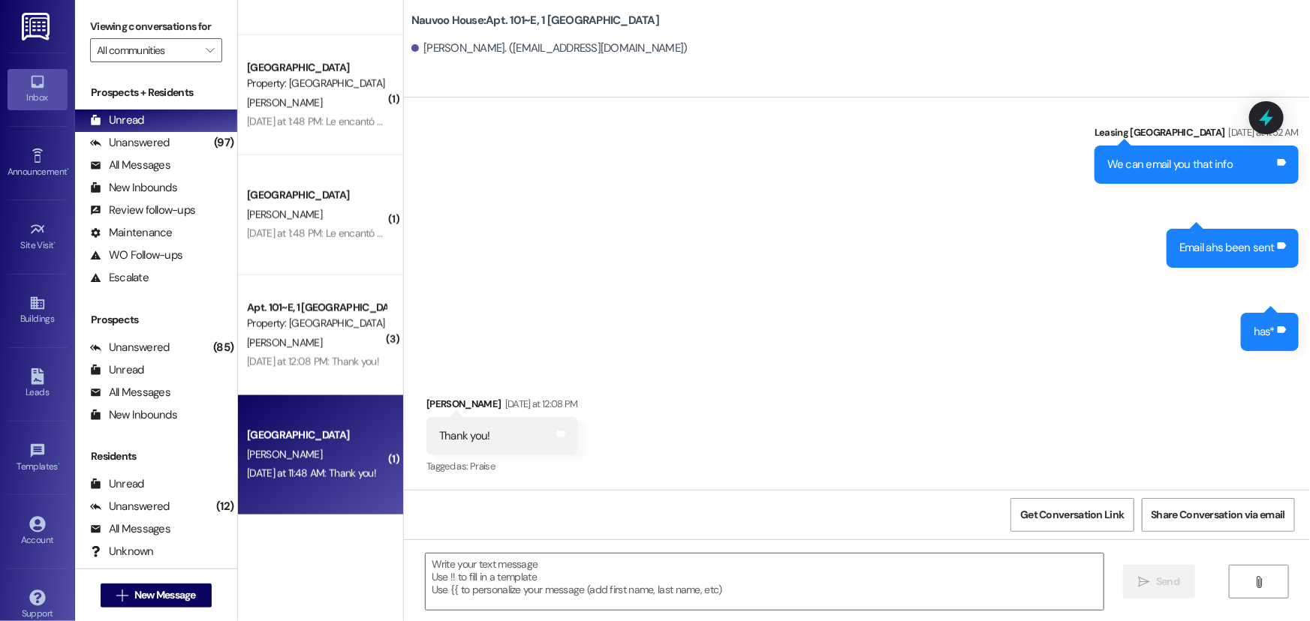
scroll to position [330, 0]
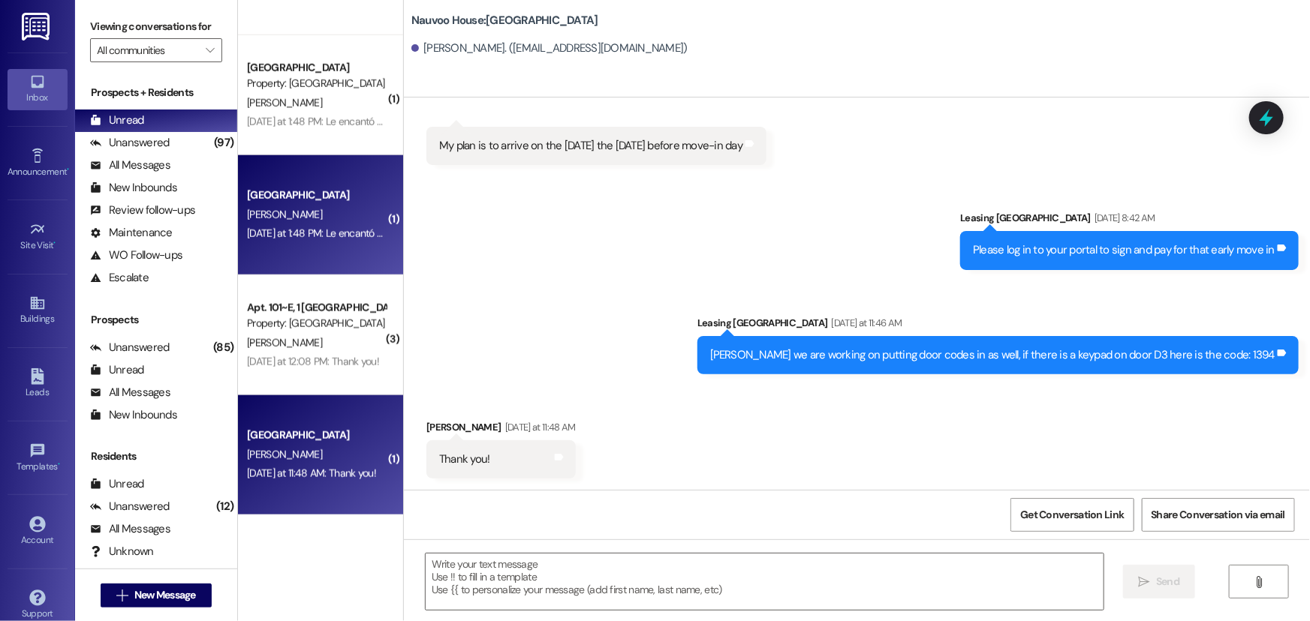
click at [311, 206] on div "[PERSON_NAME]" at bounding box center [316, 215] width 142 height 19
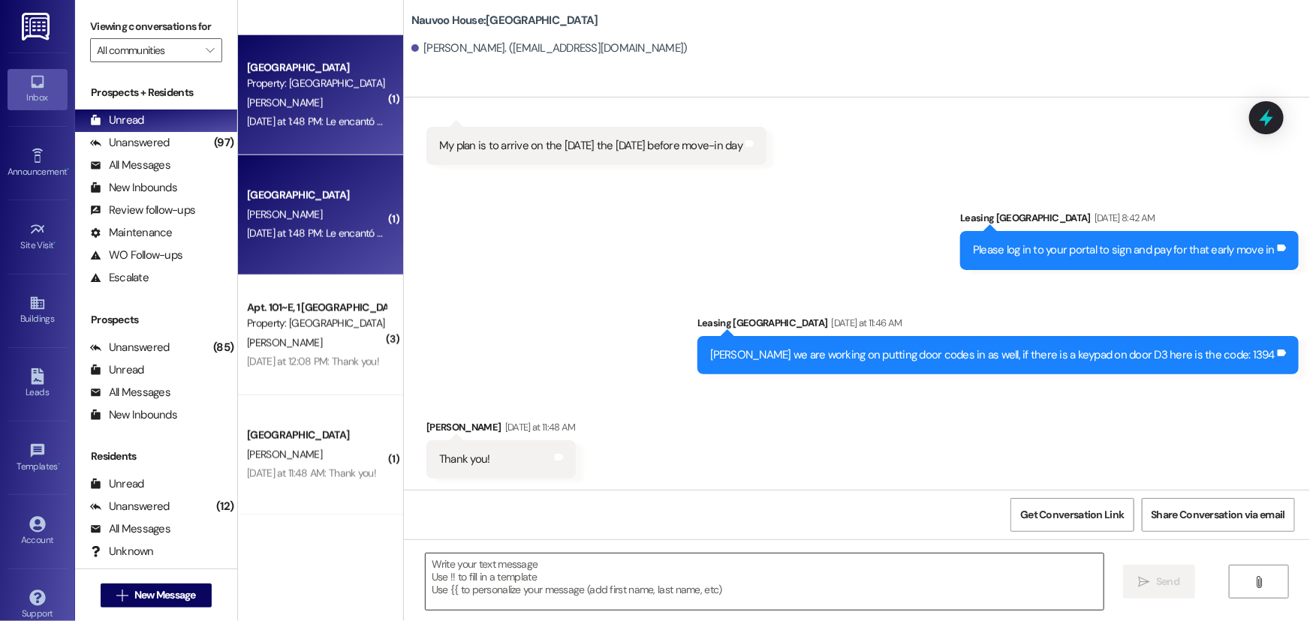
scroll to position [2350, 0]
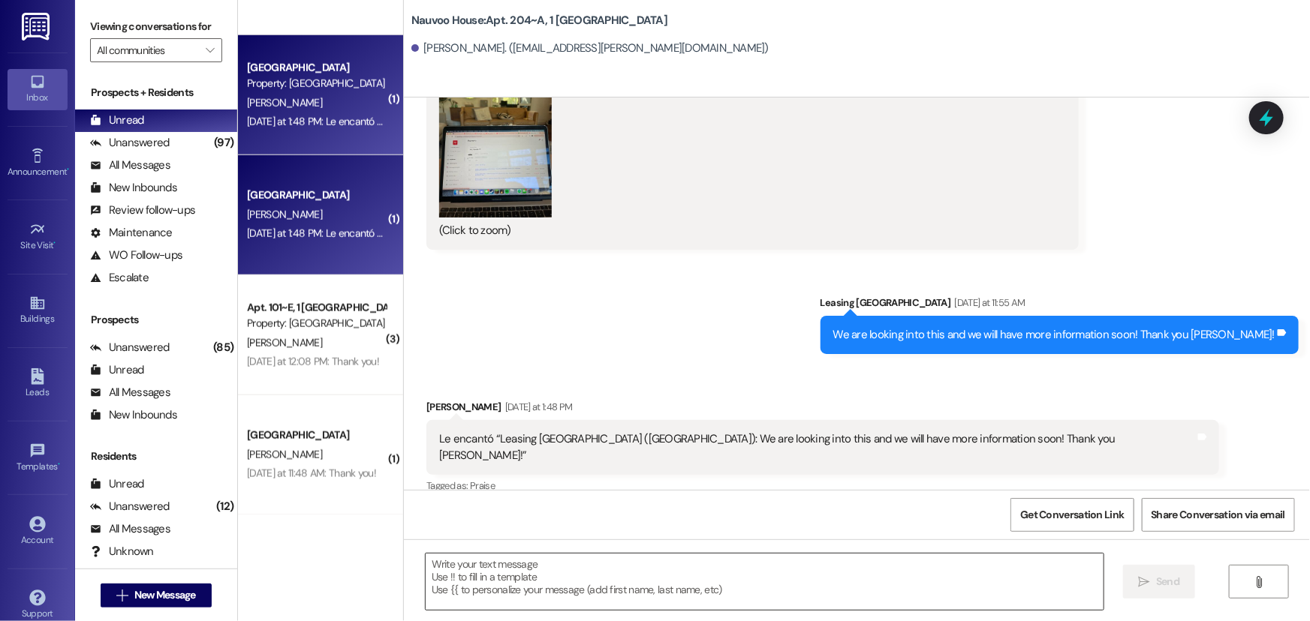
click at [493, 588] on textarea at bounding box center [765, 582] width 678 height 56
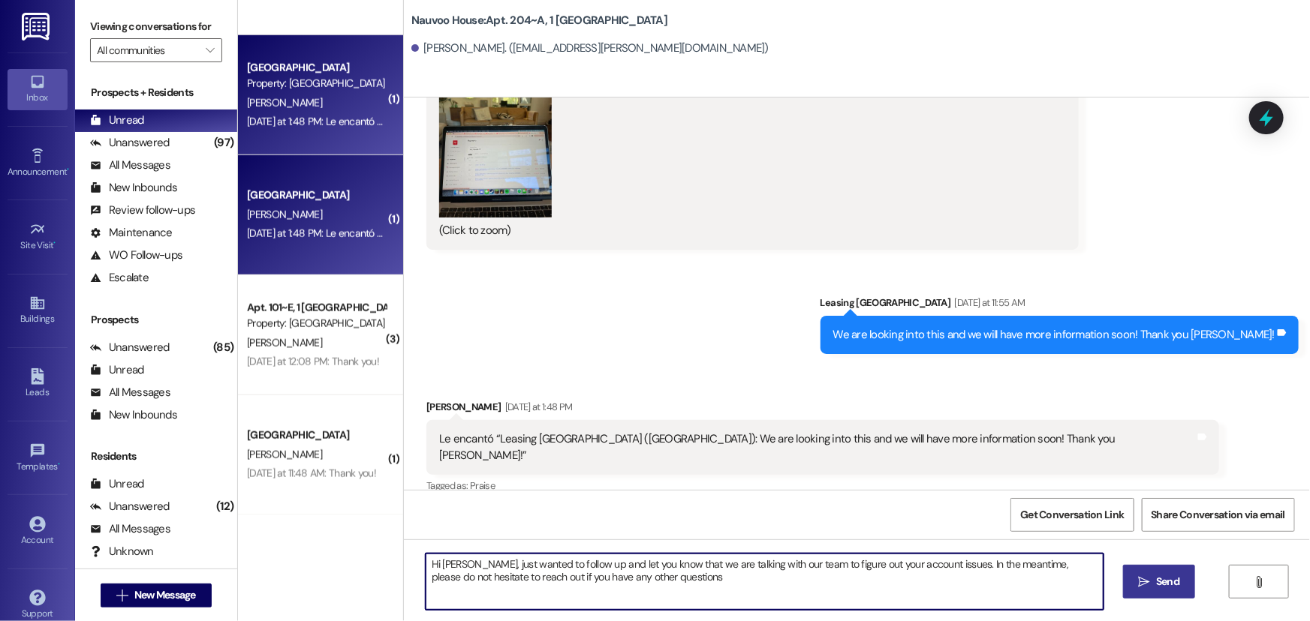
type textarea "Hi [PERSON_NAME], just wanted to follow up and let you know that we are talking…"
click at [1139, 579] on icon "" at bounding box center [1144, 582] width 11 height 12
